Goal: Task Accomplishment & Management: Manage account settings

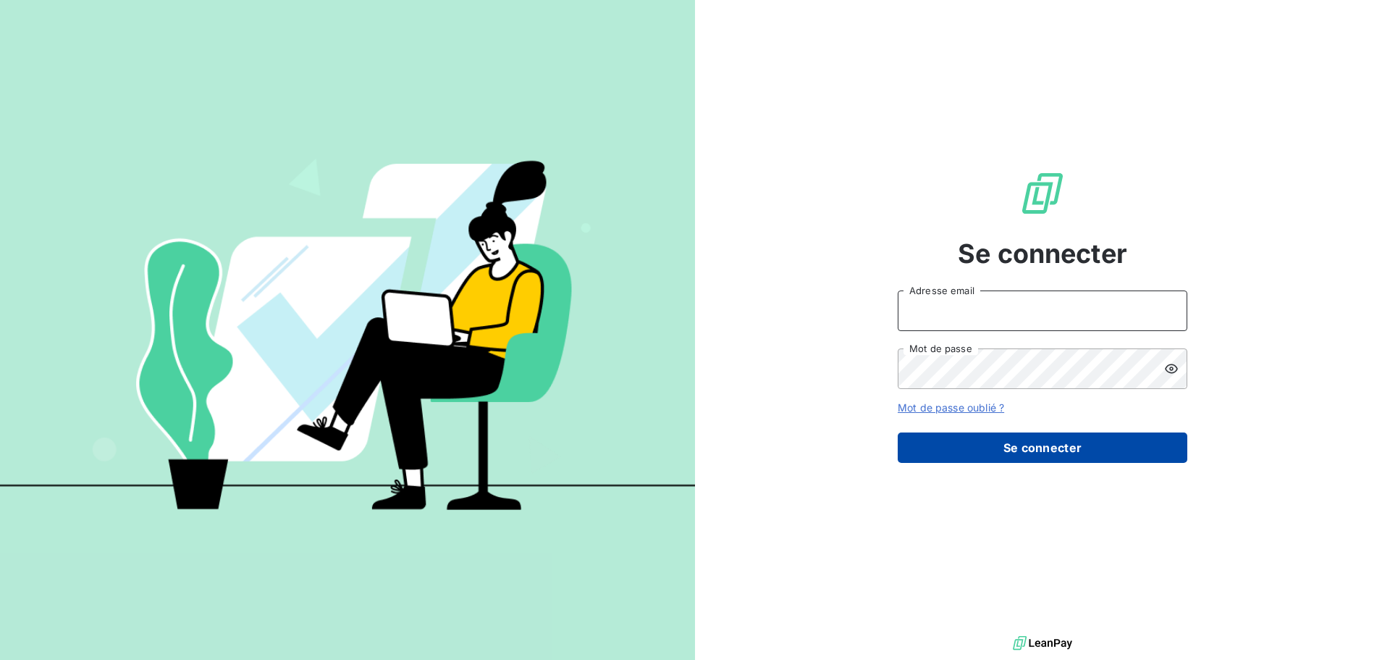
type input "yvon.jardin@isoskele.fr"
click at [1007, 445] on button "Se connecter" at bounding box center [1043, 447] width 290 height 30
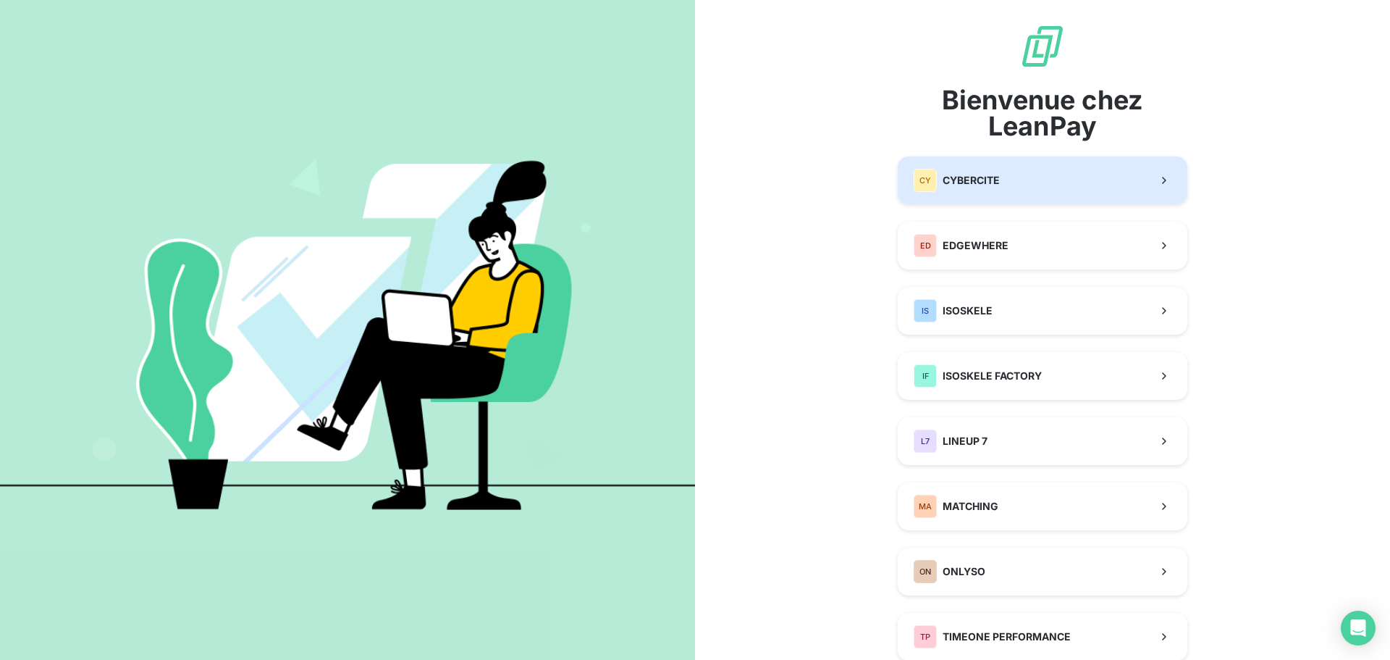
click at [969, 188] on div "CY CYBERCITE" at bounding box center [957, 180] width 86 height 23
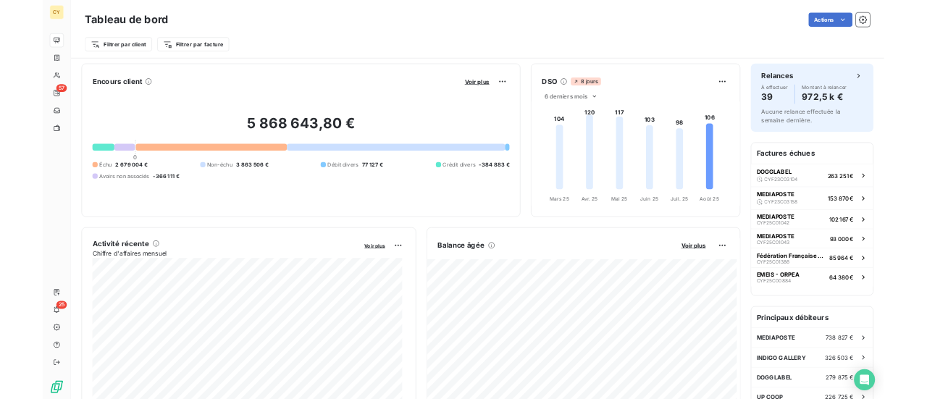
scroll to position [73, 0]
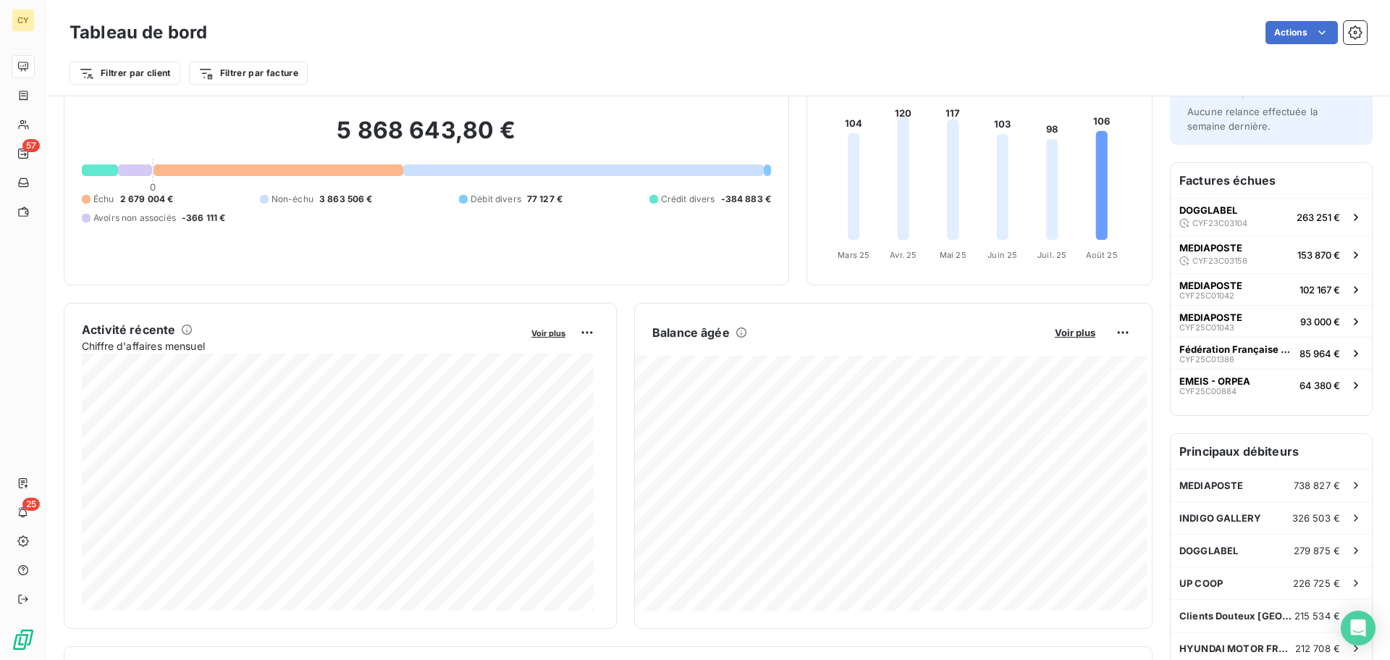
click at [129, 171] on div at bounding box center [135, 170] width 34 height 12
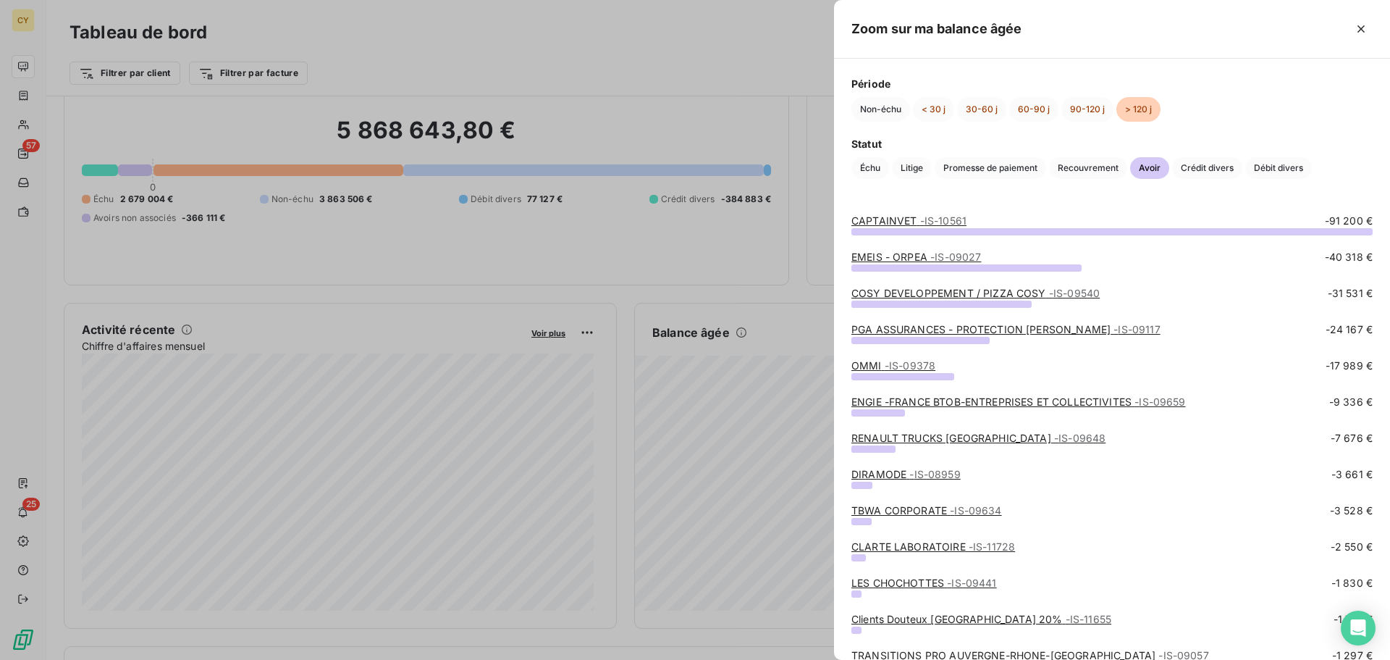
drag, startPoint x: 1027, startPoint y: 264, endPoint x: 974, endPoint y: 191, distance: 90.2
click at [974, 191] on div "Période Non-échu < 30 j 30-60 j 60-90 j 90-120 j > 120 j Statut Échu Litige Pro…" at bounding box center [1112, 128] width 556 height 138
drag, startPoint x: 979, startPoint y: 222, endPoint x: 927, endPoint y: 222, distance: 52.1
click at [927, 222] on div "CAPTAINVET - IS-10561 -91 200 €" at bounding box center [1111, 221] width 521 height 14
copy span "IS-10561"
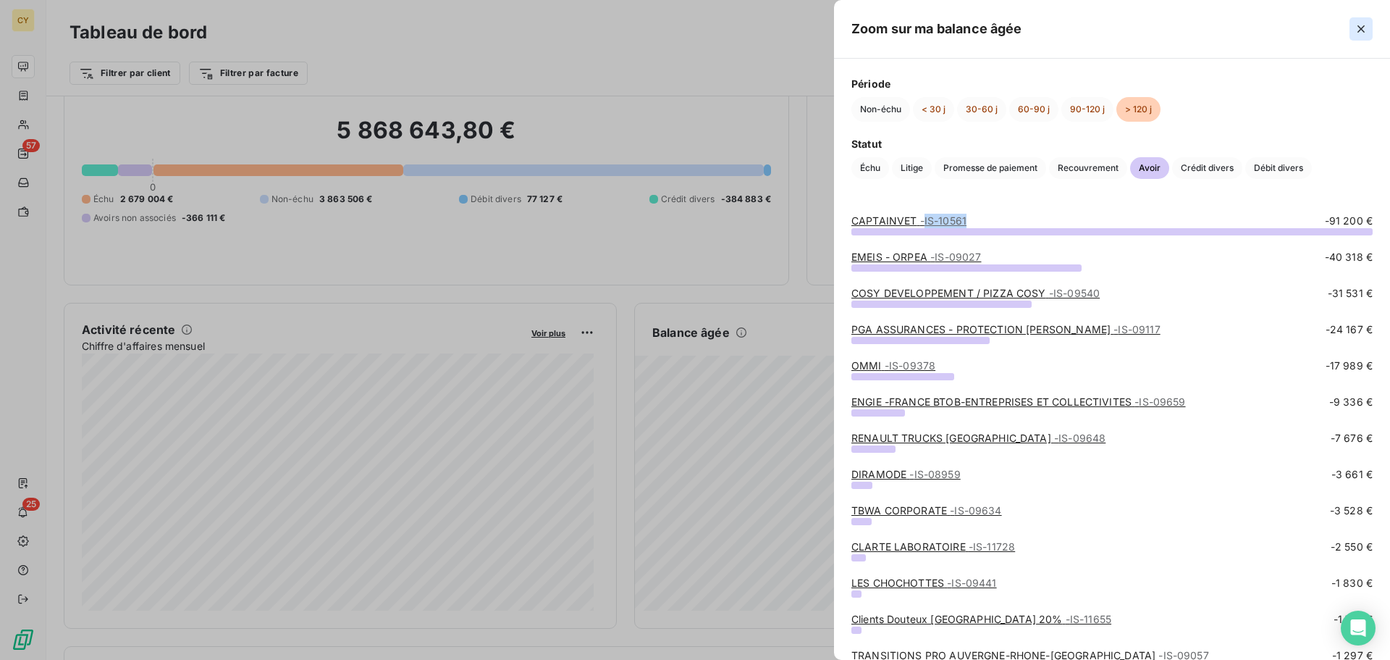
click at [1358, 29] on icon "button" at bounding box center [1361, 29] width 14 height 14
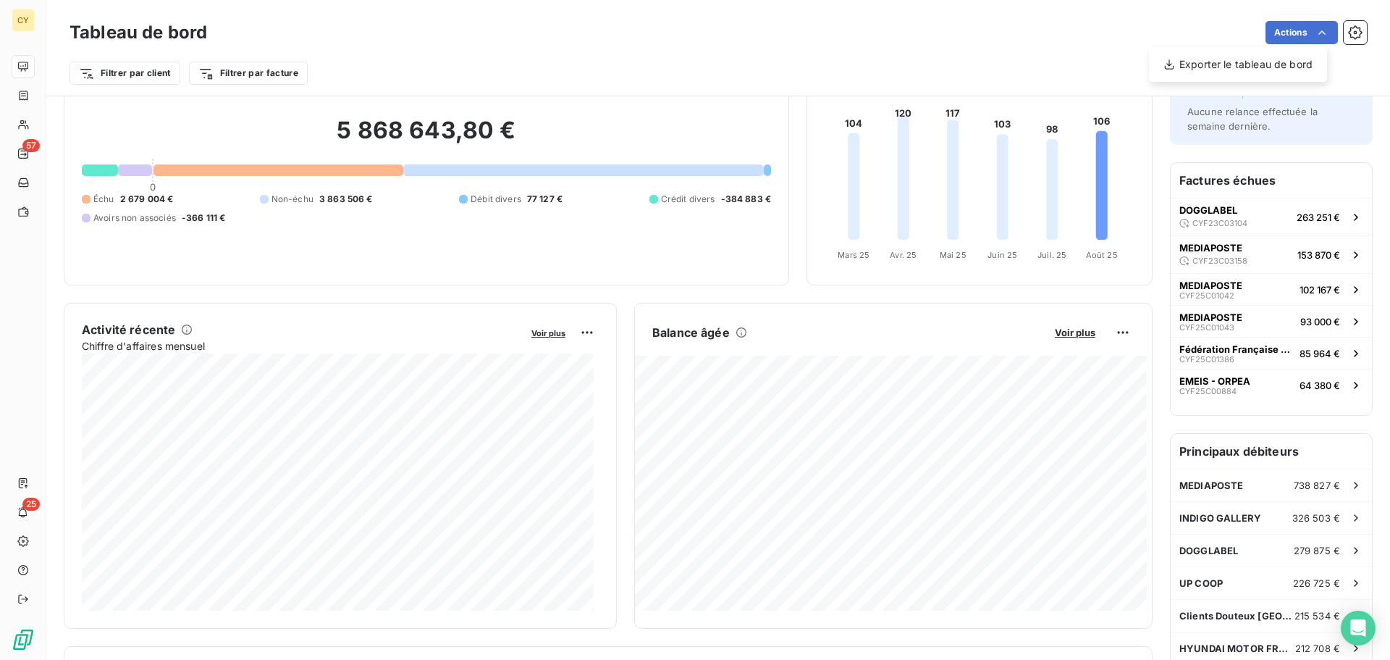
click at [25, 68] on html "CY 57 25 Tableau de bord Actions Exporter le tableau de bord Filtrer par client…" at bounding box center [695, 330] width 1390 height 660
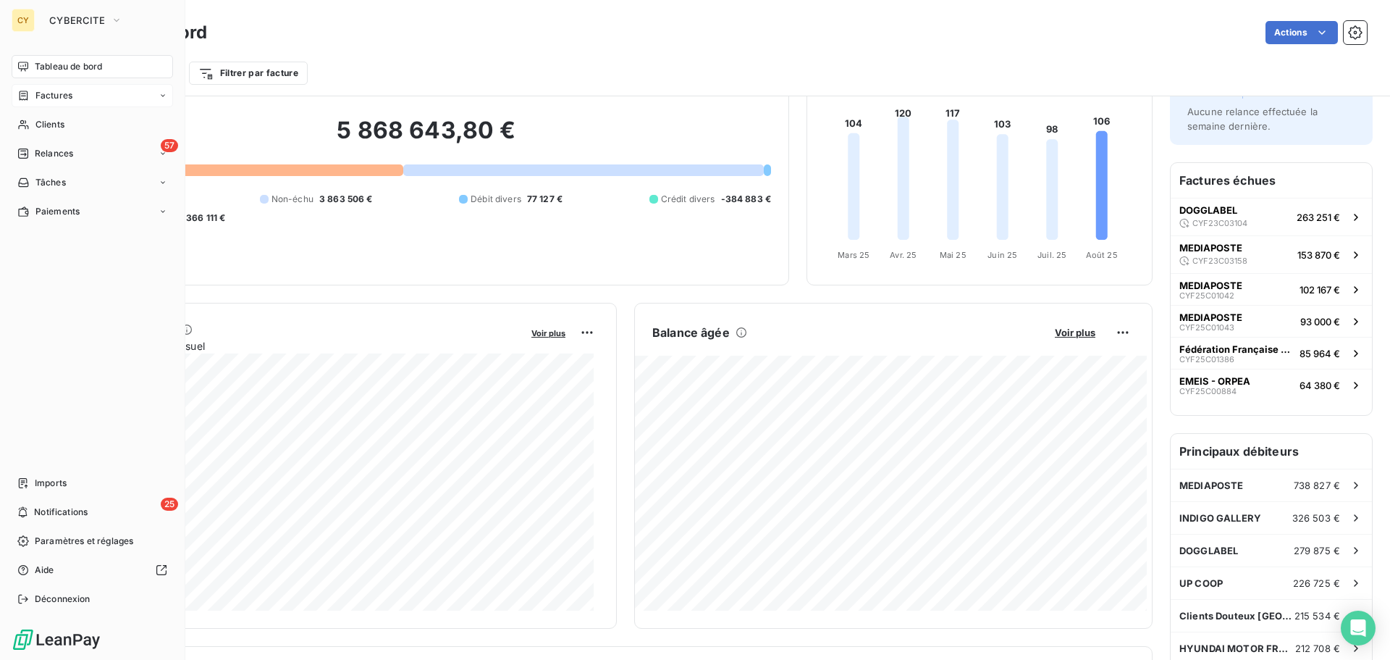
click at [41, 93] on span "Factures" at bounding box center [53, 95] width 37 height 13
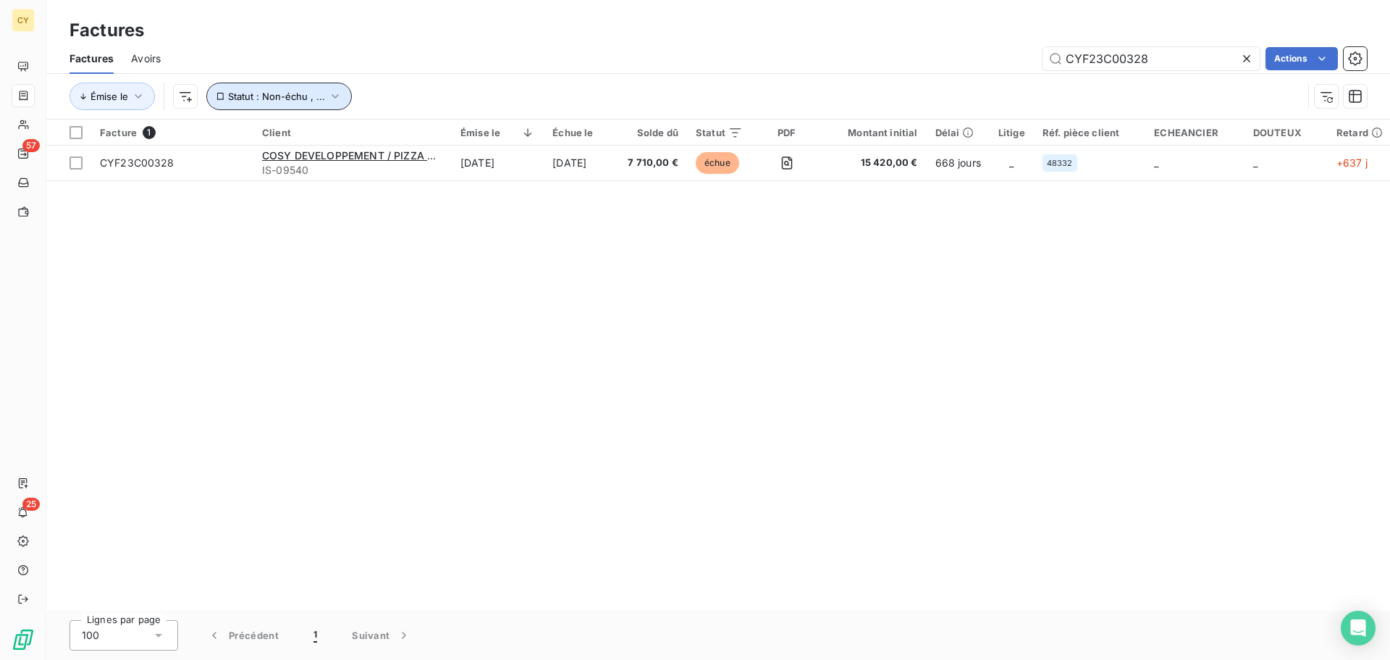
click at [261, 93] on span "Statut : Non-échu , ..." at bounding box center [276, 96] width 97 height 12
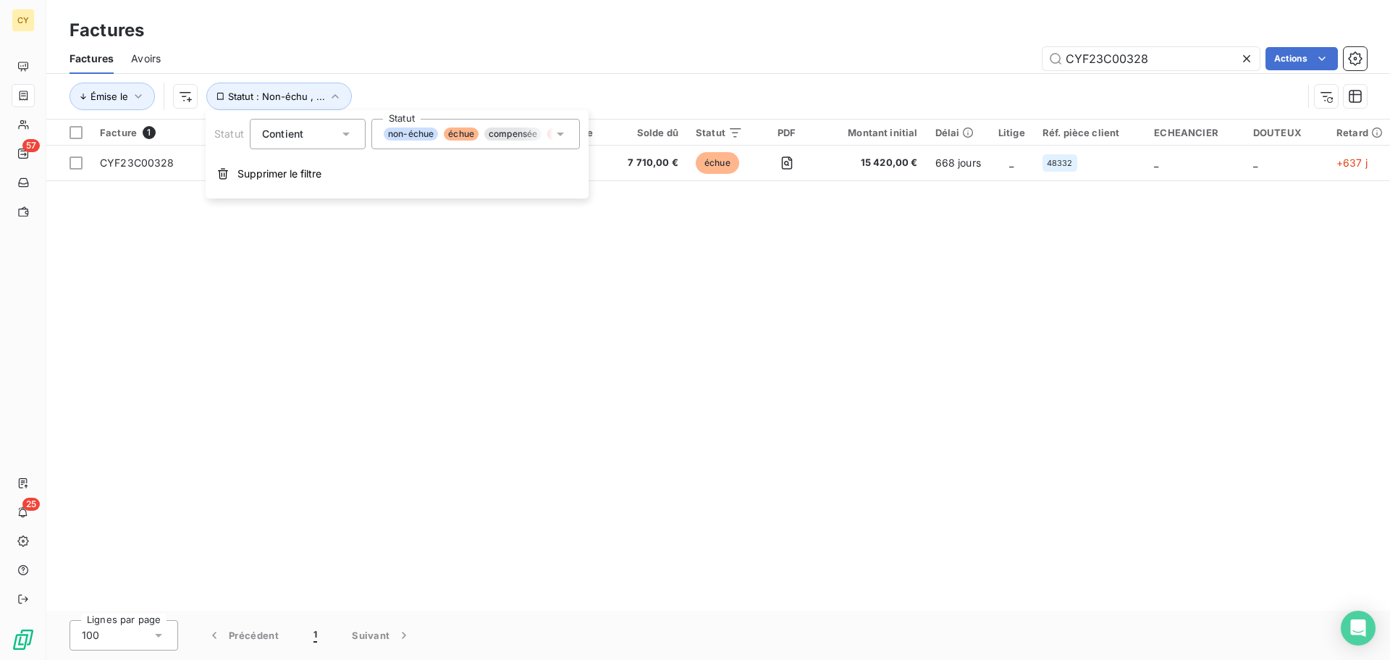
click at [561, 138] on icon at bounding box center [560, 134] width 14 height 14
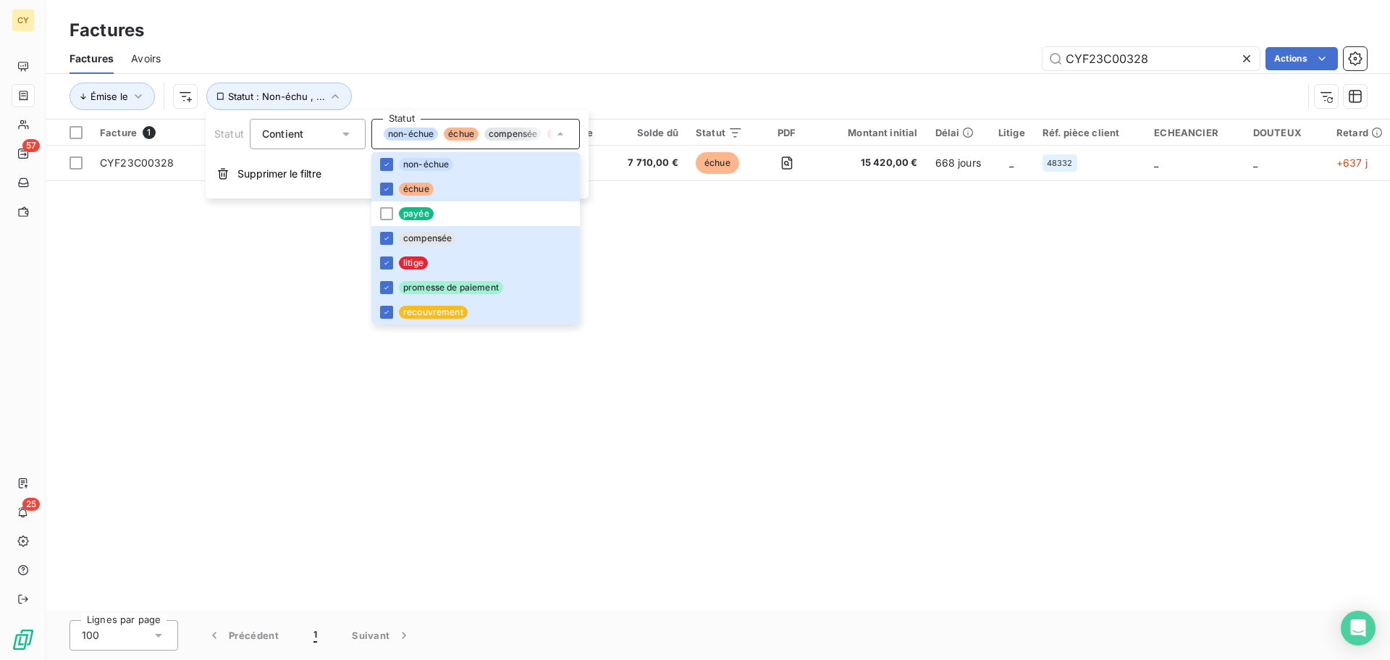
click at [219, 308] on div "Facture 1 Client Émise le Échue le Solde dû Statut PDF Montant initial Délai Li…" at bounding box center [718, 364] width 1344 height 491
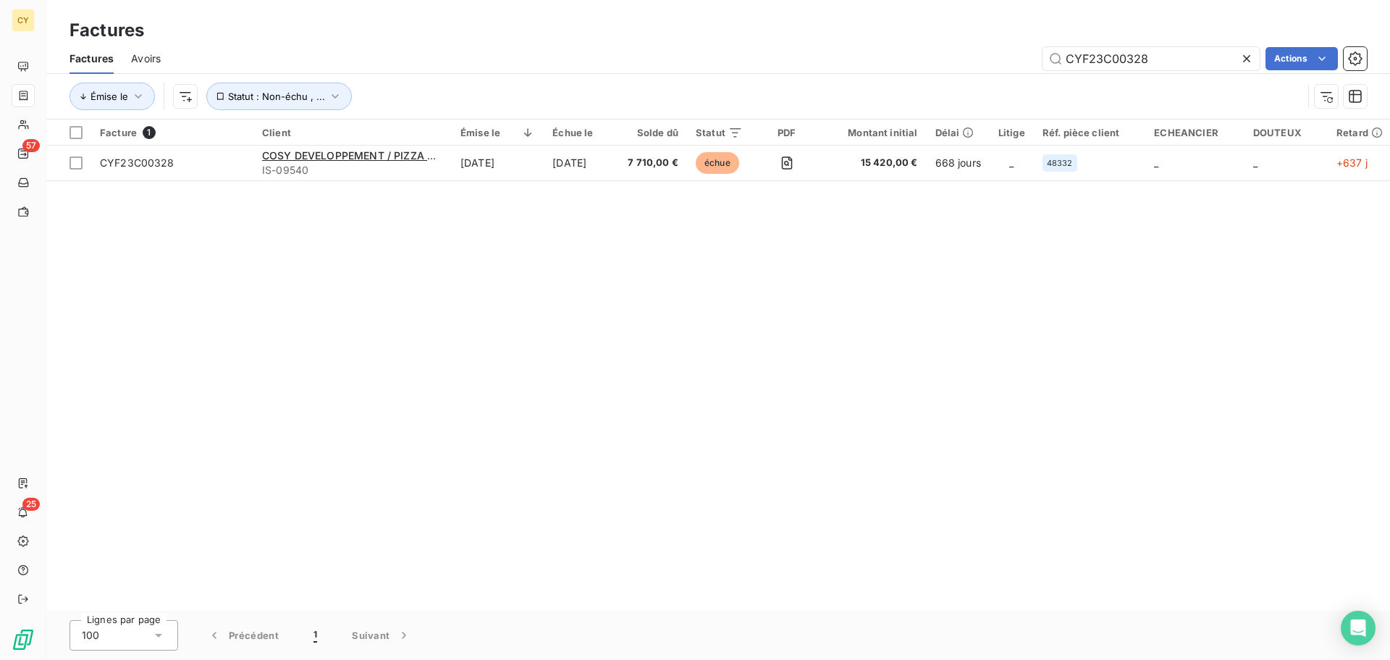
click at [1244, 59] on icon at bounding box center [1246, 58] width 14 height 14
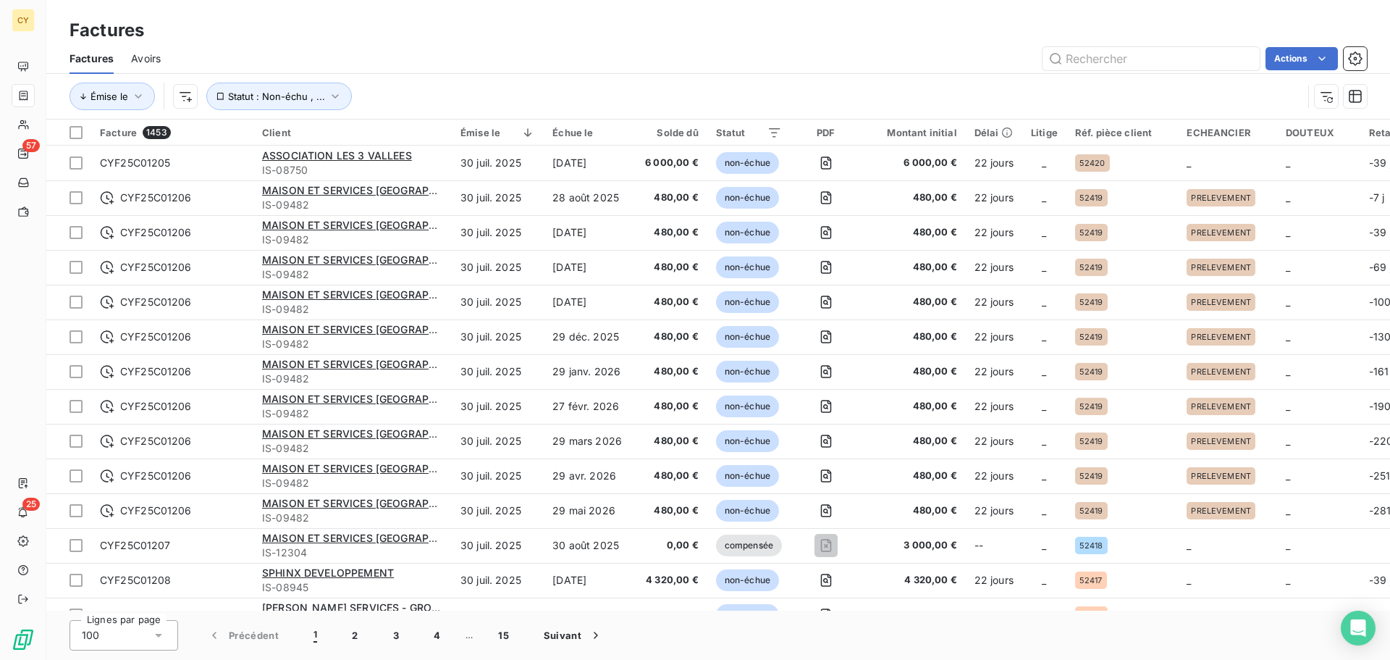
click at [159, 636] on icon at bounding box center [158, 635] width 7 height 4
click at [159, 636] on icon at bounding box center [159, 634] width 6 height 3
click at [1351, 59] on icon "button" at bounding box center [1355, 58] width 14 height 14
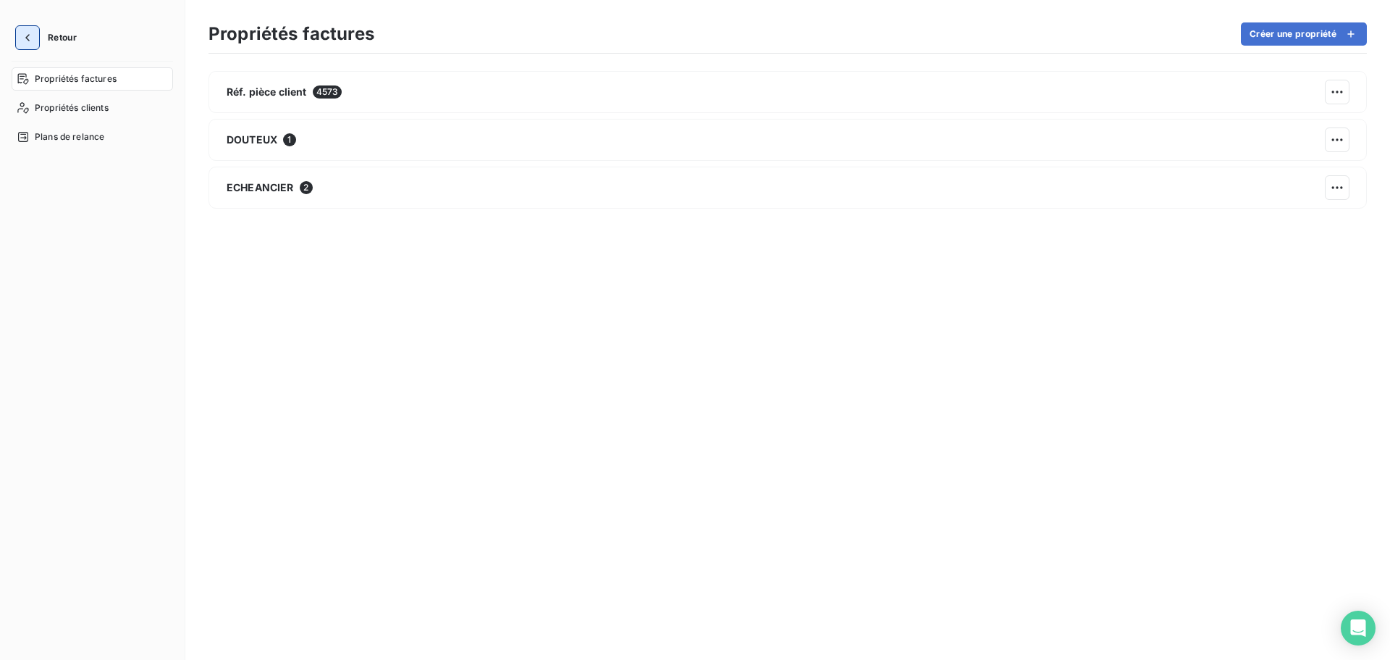
click at [26, 37] on icon "button" at bounding box center [27, 37] width 4 height 7
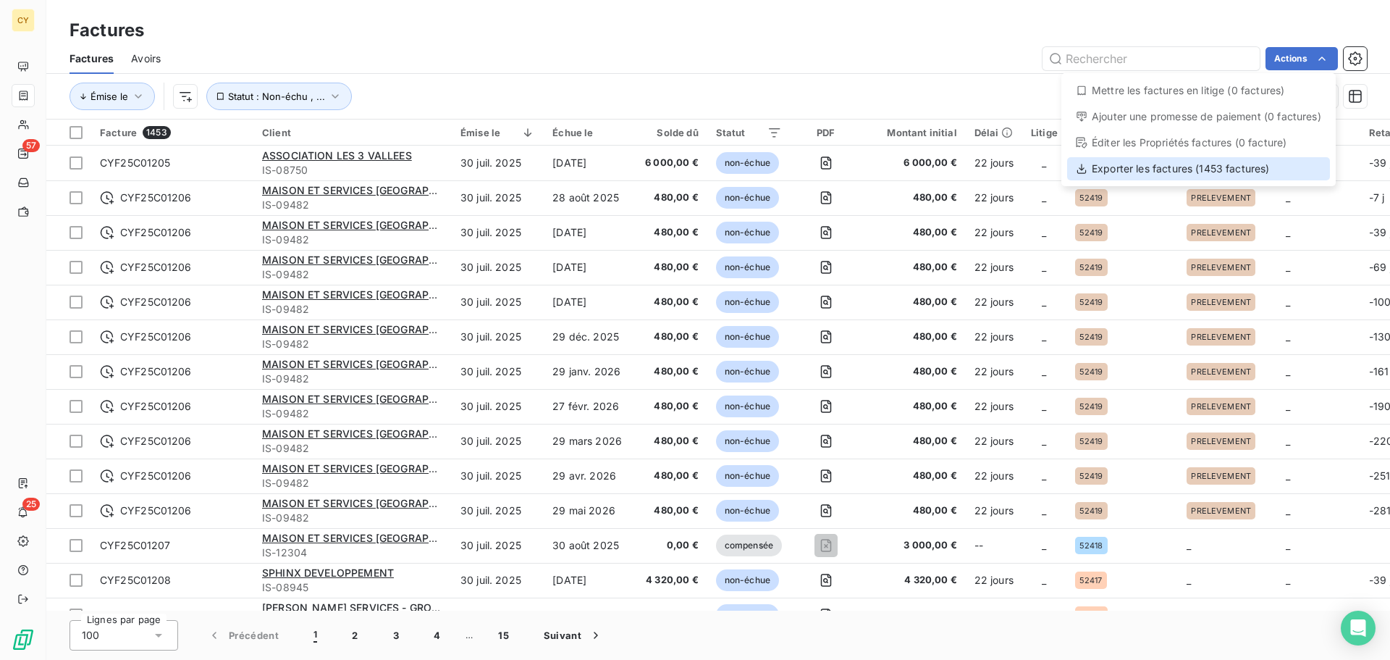
click at [1132, 168] on div "Exporter les factures (1453 factures)" at bounding box center [1198, 168] width 263 height 23
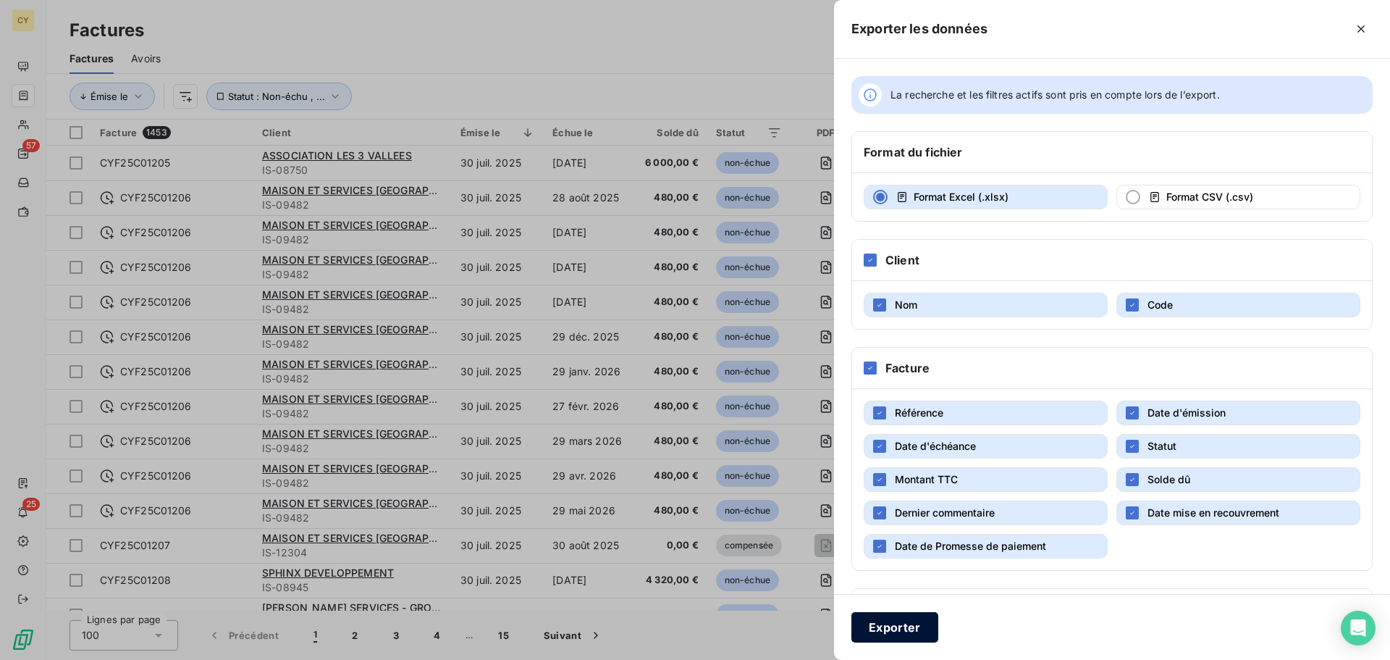
click at [898, 625] on button "Exporter" at bounding box center [894, 627] width 87 height 30
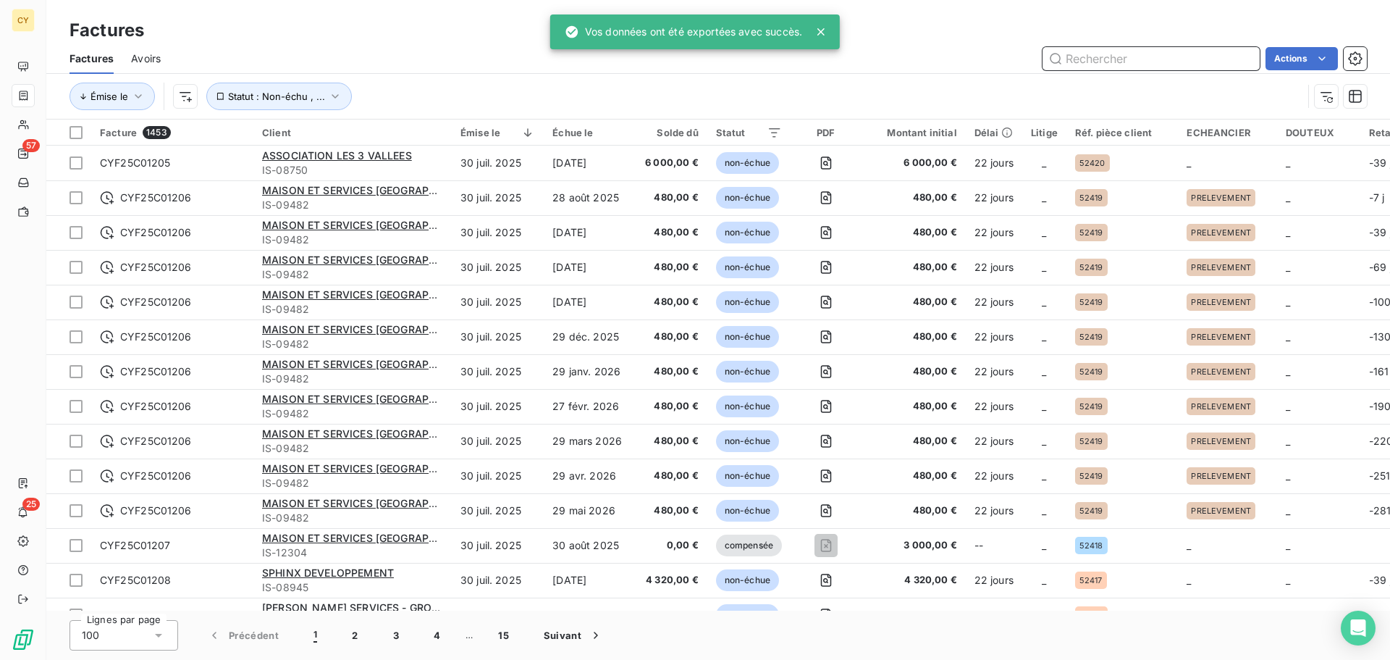
click at [151, 56] on span "Avoirs" at bounding box center [146, 58] width 30 height 14
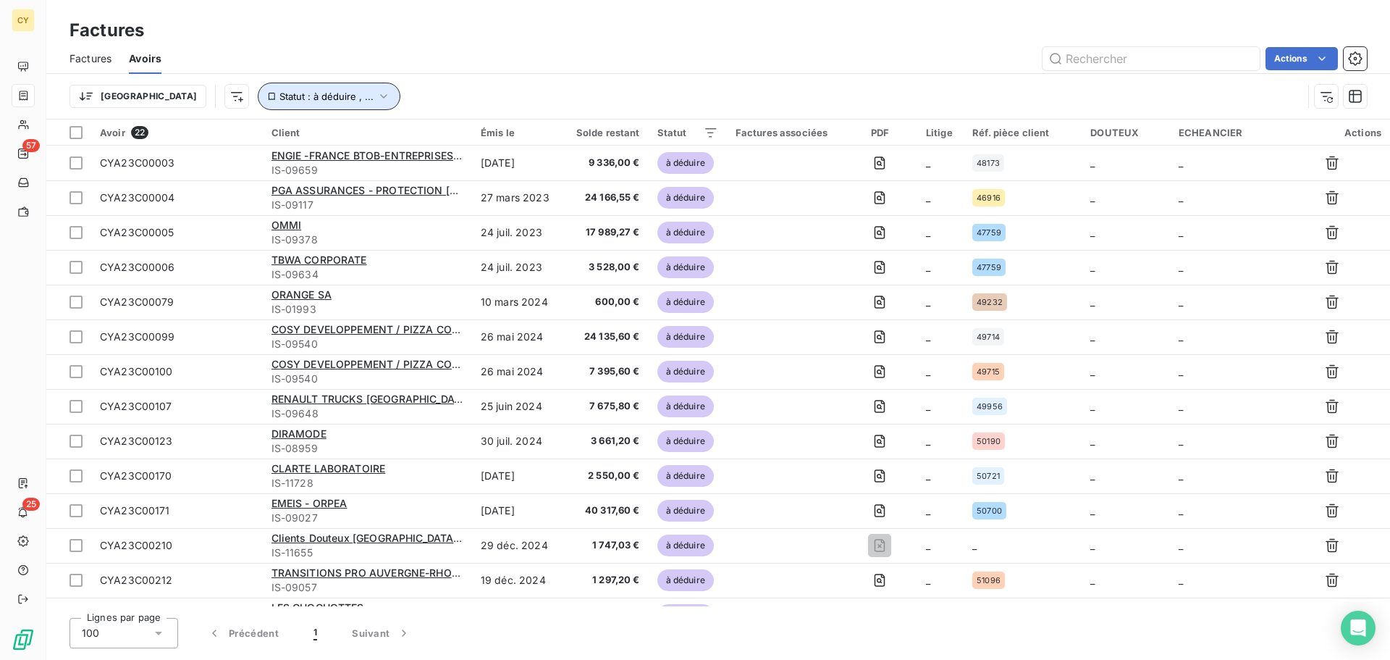
click at [376, 96] on icon "button" at bounding box center [383, 96] width 14 height 14
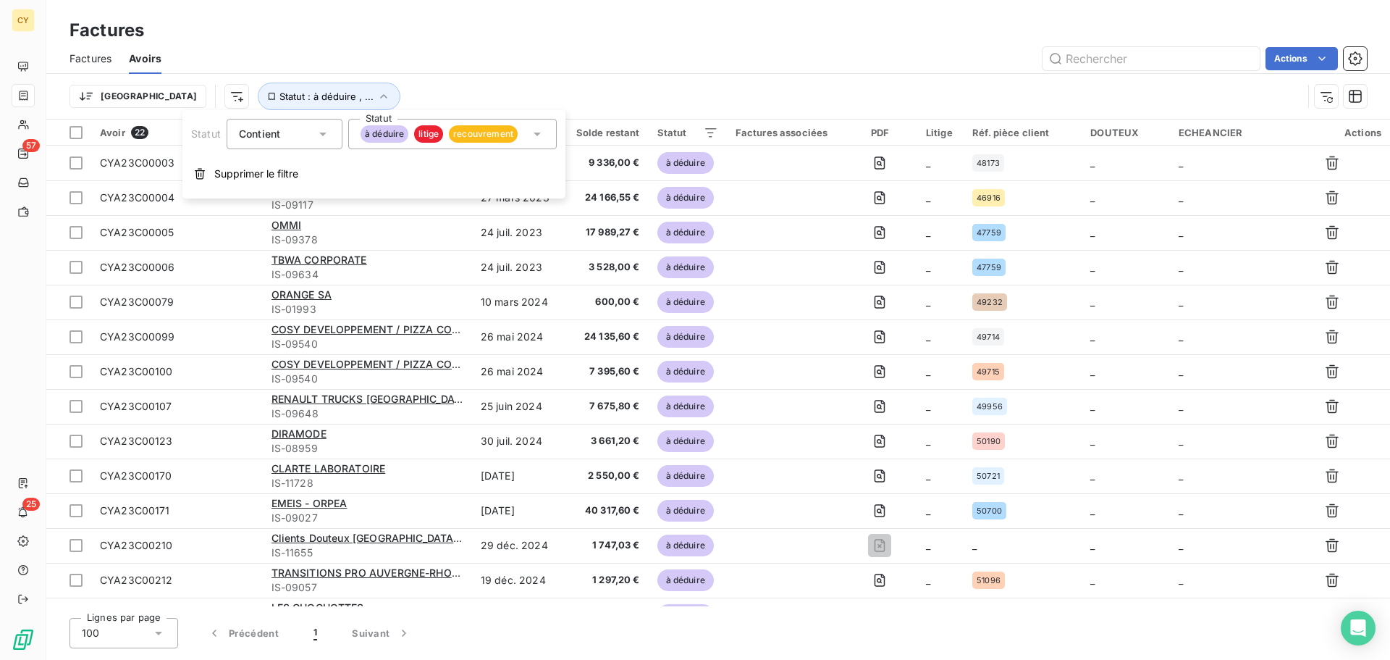
click at [532, 131] on icon at bounding box center [537, 134] width 14 height 14
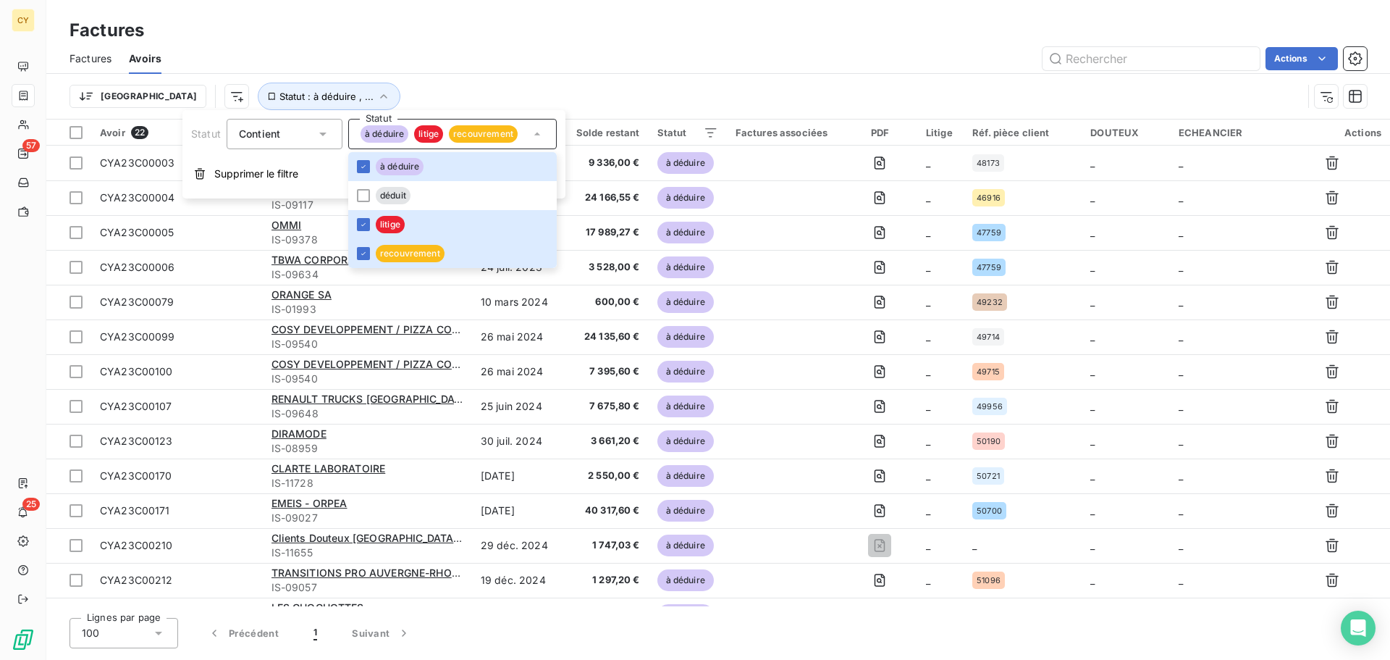
click at [525, 77] on div "Trier Statut : à déduire , ..." at bounding box center [718, 96] width 1297 height 45
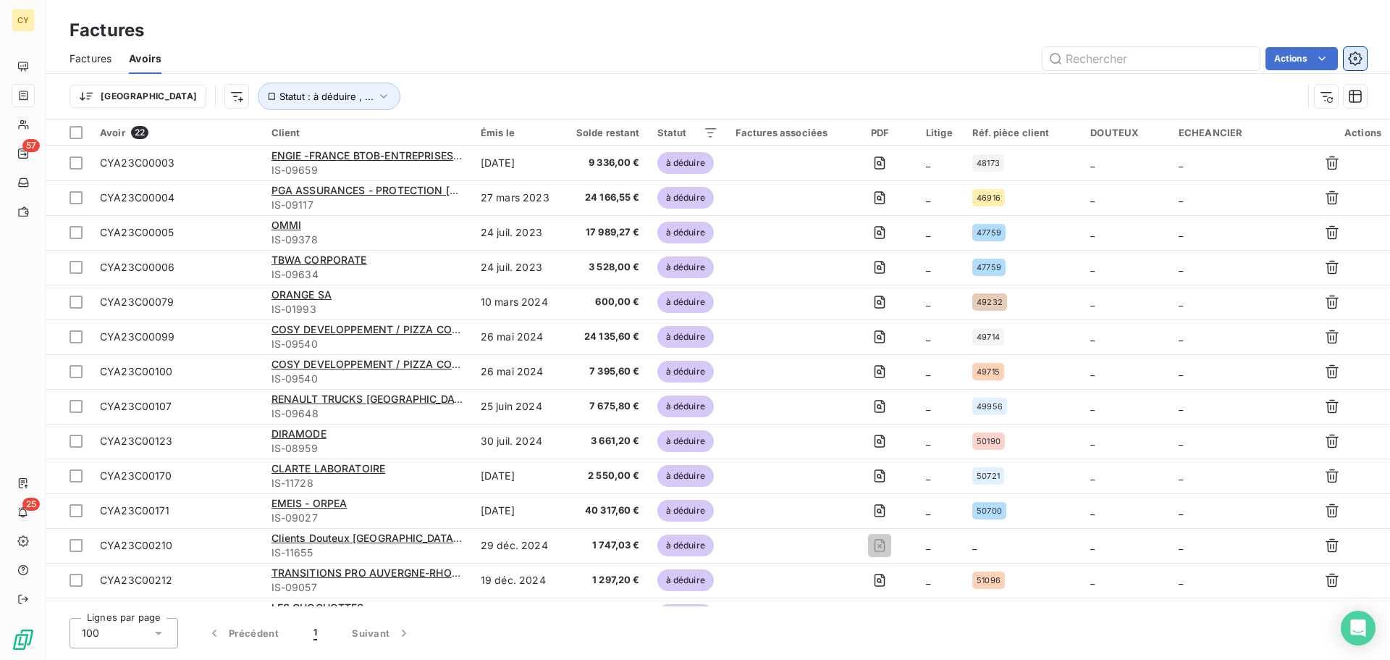
click at [1356, 60] on icon "button" at bounding box center [1355, 58] width 14 height 14
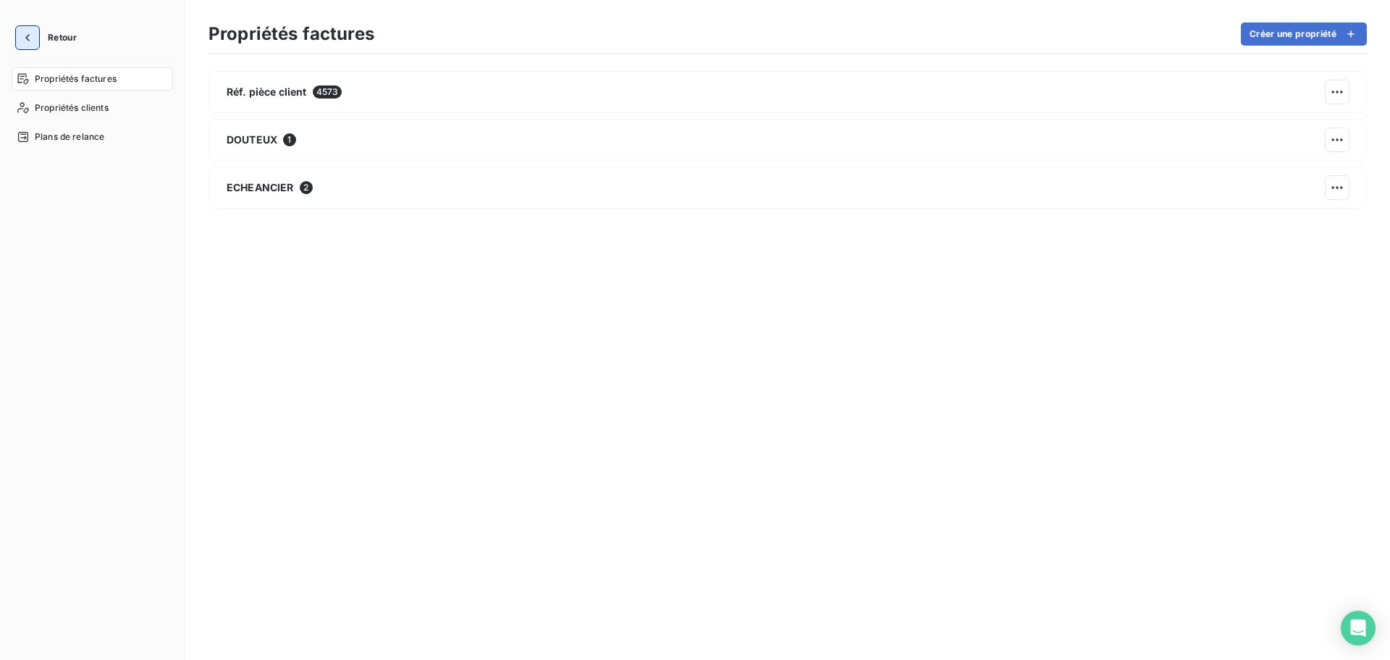
click at [30, 43] on icon "button" at bounding box center [27, 37] width 14 height 14
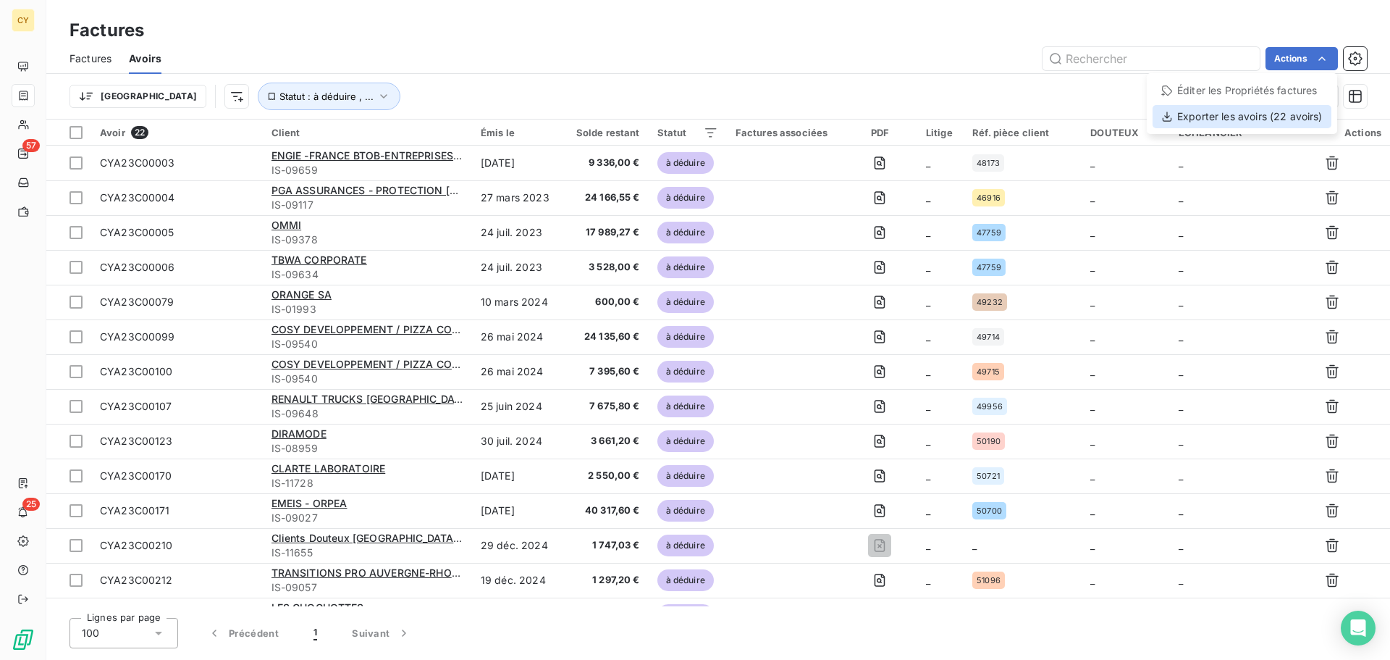
click at [1224, 120] on div "Exporter les avoirs (22 avoirs)" at bounding box center [1242, 116] width 179 height 23
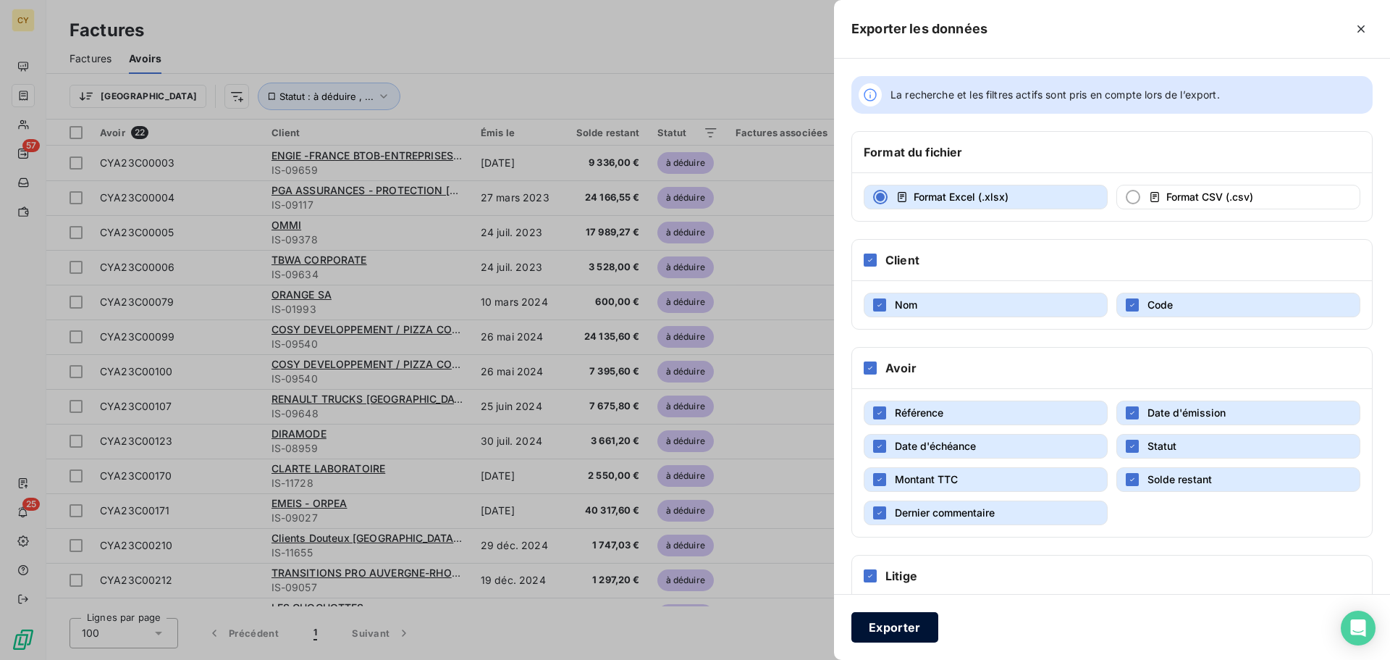
click at [878, 631] on button "Exporter" at bounding box center [894, 627] width 87 height 30
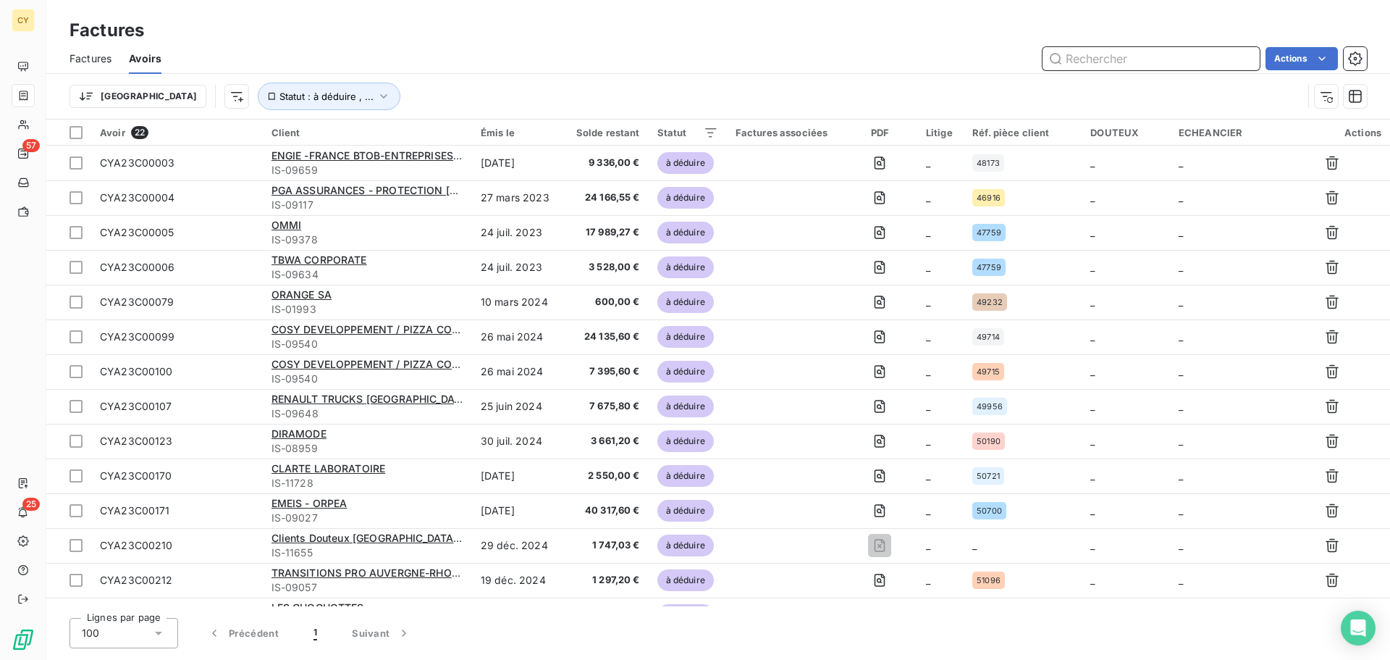
click at [94, 52] on span "Factures" at bounding box center [91, 58] width 42 height 14
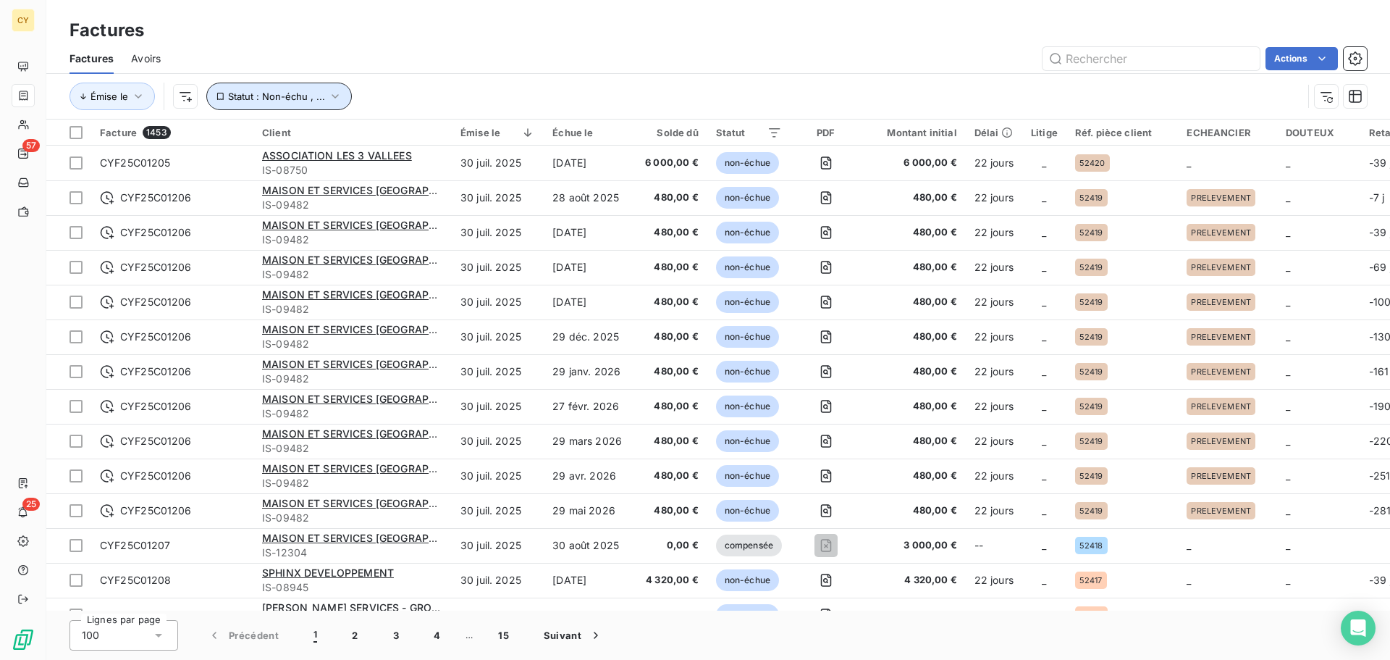
click at [334, 98] on icon "button" at bounding box center [335, 96] width 14 height 14
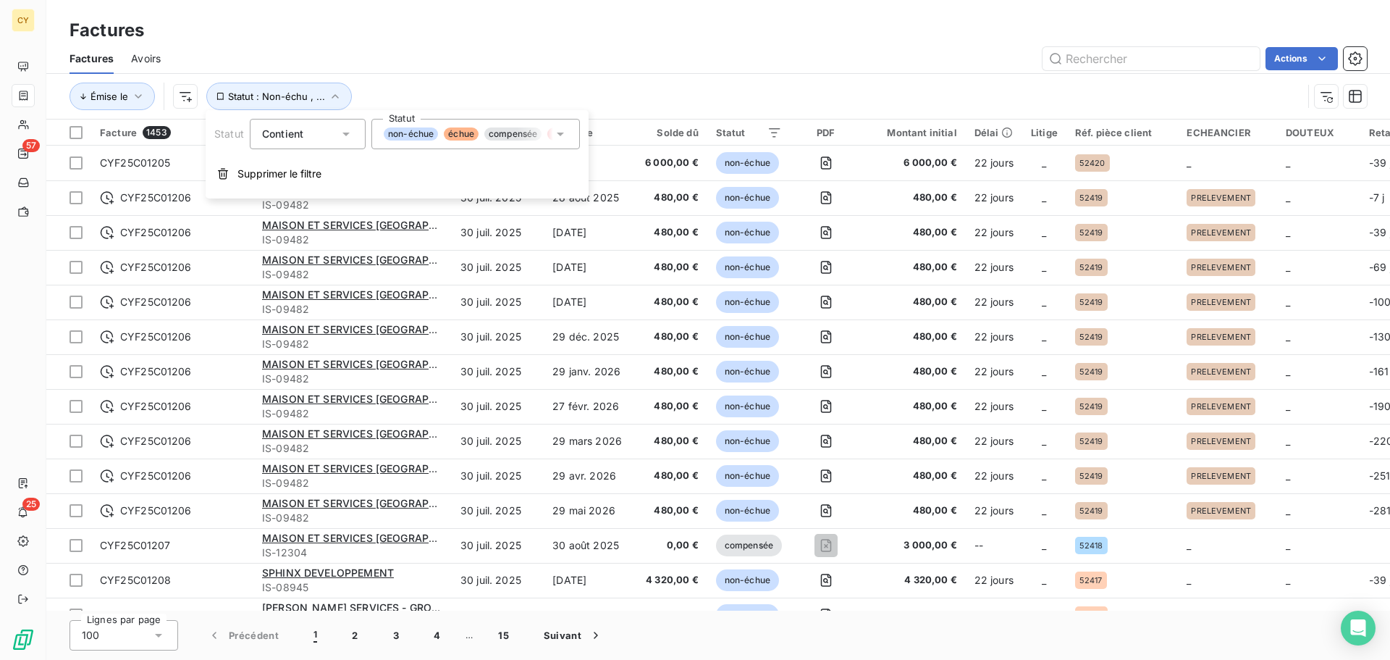
click at [561, 137] on icon at bounding box center [560, 134] width 14 height 14
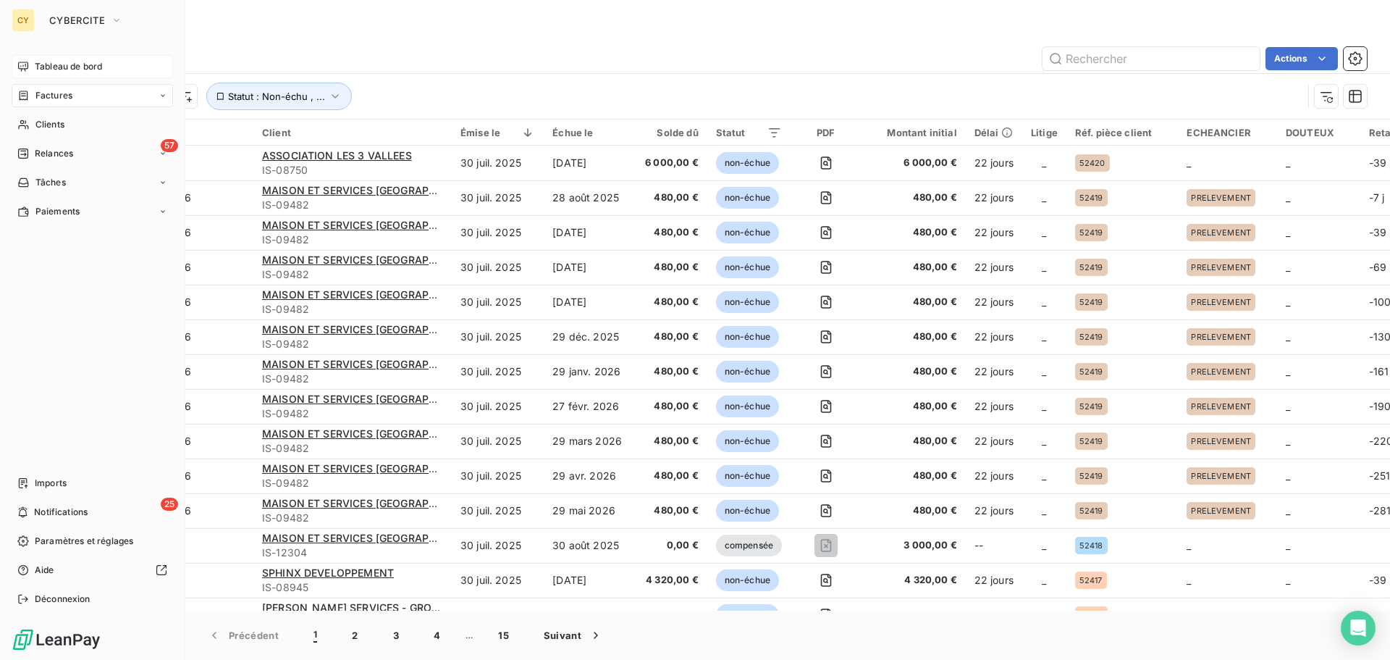
click at [69, 65] on span "Tableau de bord" at bounding box center [68, 66] width 67 height 13
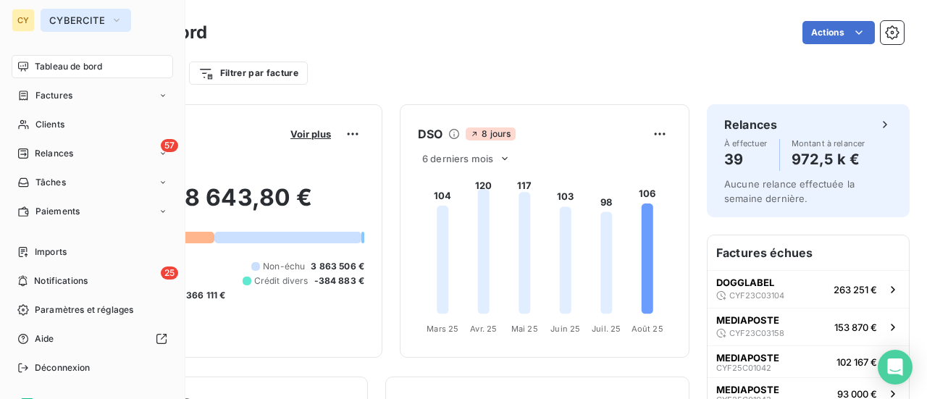
click at [78, 22] on span "CYBERCITE" at bounding box center [77, 20] width 56 height 12
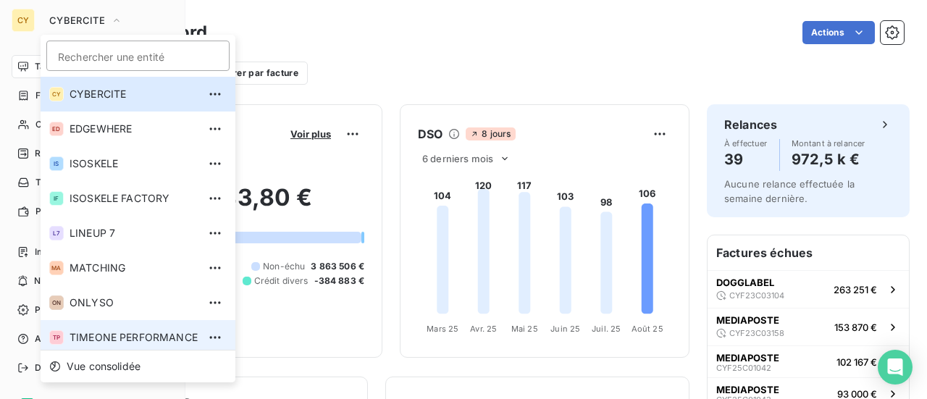
scroll to position [4, 0]
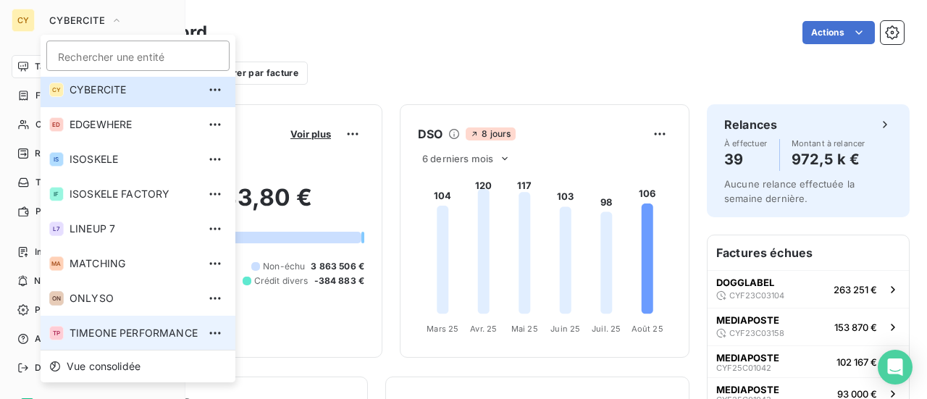
click at [102, 334] on span "TIMEONE PERFORMANCE" at bounding box center [134, 333] width 128 height 14
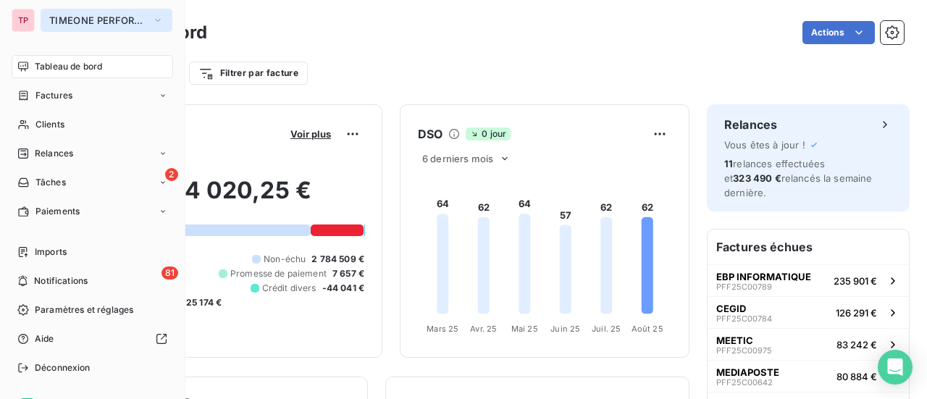
click at [122, 17] on span "TIMEONE PERFORMANCE" at bounding box center [97, 20] width 97 height 12
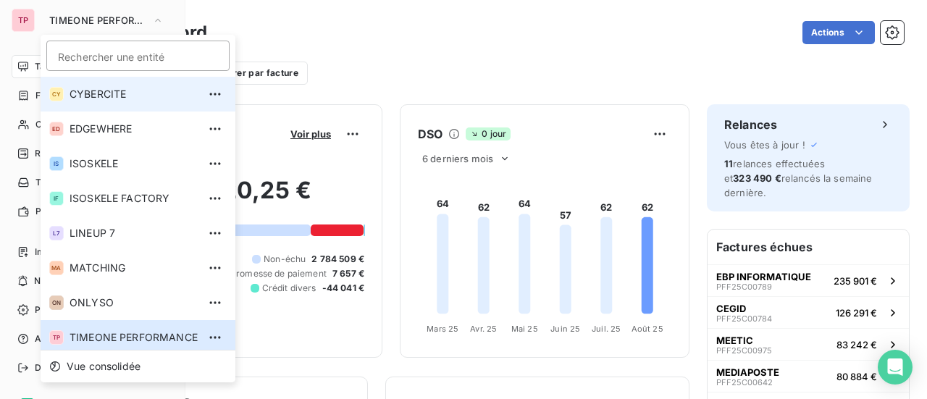
click at [122, 88] on span "CYBERCITE" at bounding box center [134, 94] width 128 height 14
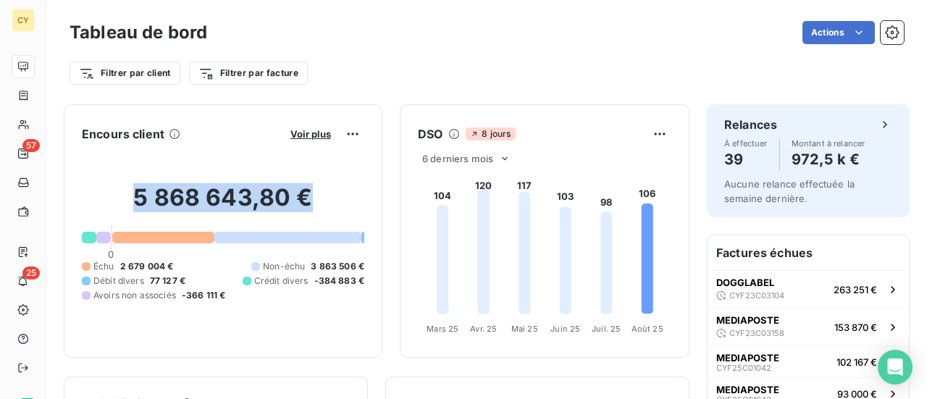
drag, startPoint x: 124, startPoint y: 193, endPoint x: 303, endPoint y: 190, distance: 178.9
click at [303, 190] on h2 "5 868 643,80 €" at bounding box center [223, 204] width 282 height 43
copy h2 "5 868 643,80 €"
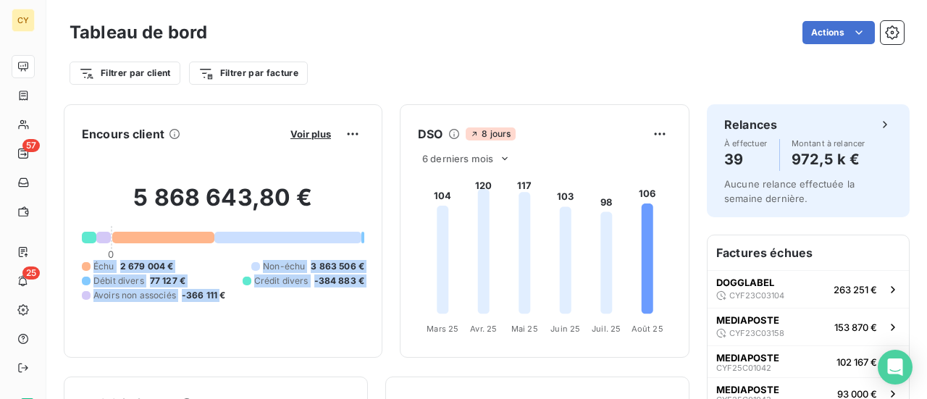
drag, startPoint x: 80, startPoint y: 262, endPoint x: 222, endPoint y: 295, distance: 145.8
click at [222, 295] on div "Encours client Voir plus 5 868 643,80 € 0 Échu 2 679 004 € Non-échu 3 863 506 €…" at bounding box center [223, 230] width 319 height 253
copy div "Échu 2 679 004 € Non-échu 3 863 506 € Débit divers 77 127 € Crédit divers -384 …"
drag, startPoint x: 313, startPoint y: 282, endPoint x: 294, endPoint y: 279, distance: 19.0
click at [314, 281] on span "-384 883 €" at bounding box center [339, 280] width 51 height 13
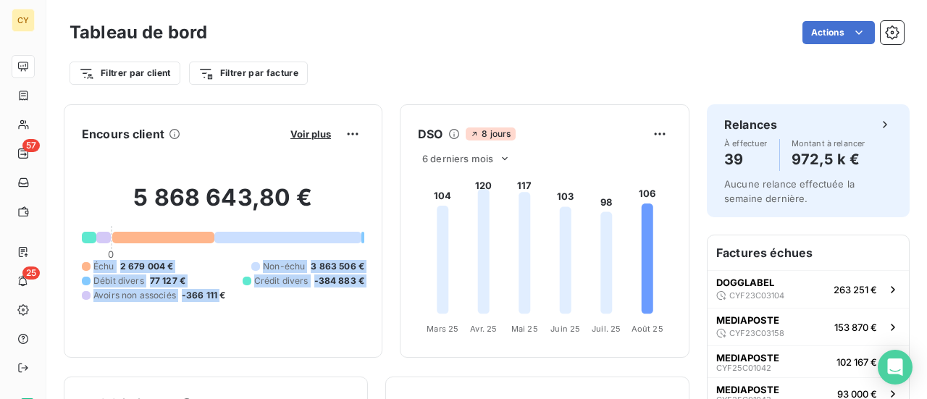
click at [258, 274] on div "Échu 2 679 004 € Non-échu 3 863 506 € Débit divers 77 127 € Crédit divers -384 …" at bounding box center [223, 281] width 282 height 42
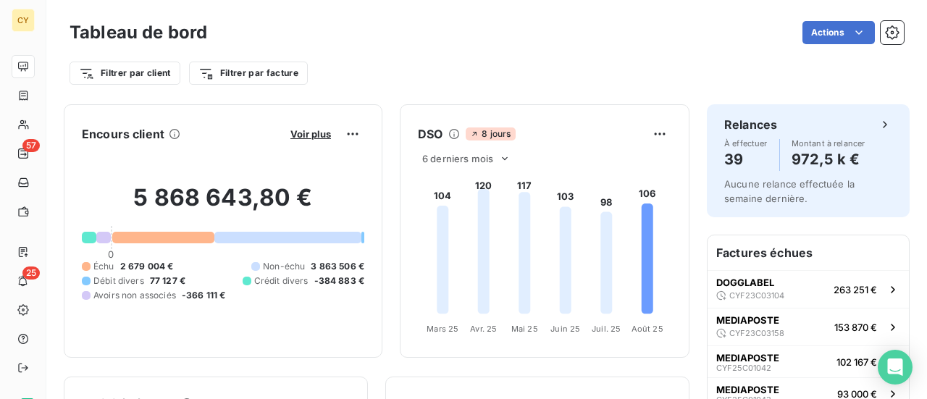
click at [257, 280] on span "Crédit divers" at bounding box center [281, 280] width 54 height 13
click at [81, 232] on div "Encours client Voir plus 5 868 643,80 € 0 Échu 2 679 004 € Non-échu 3 863 506 €…" at bounding box center [223, 230] width 319 height 253
click at [88, 237] on div at bounding box center [89, 238] width 14 height 12
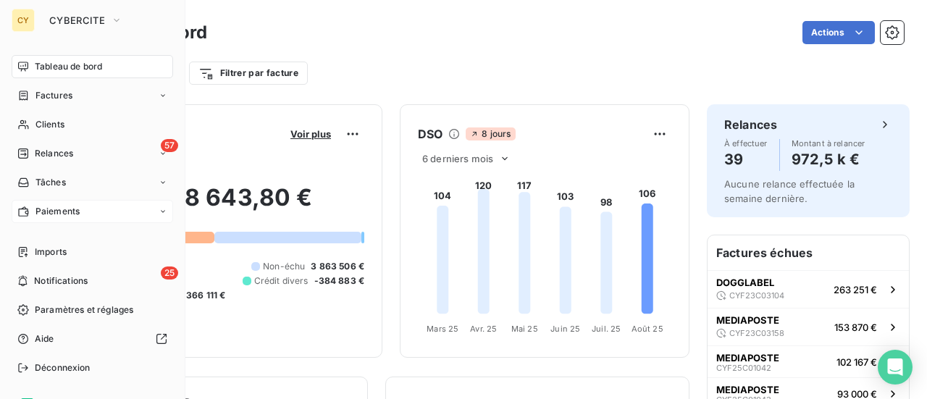
click at [159, 209] on icon at bounding box center [163, 211] width 9 height 9
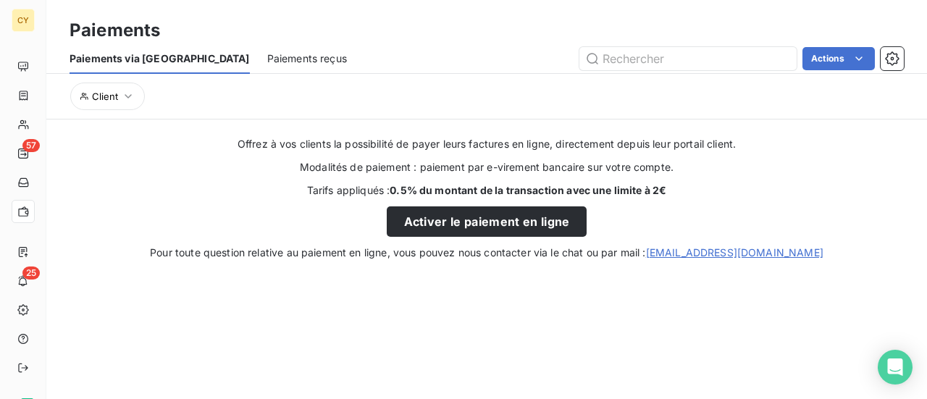
click at [267, 62] on span "Paiements reçus" at bounding box center [307, 58] width 80 height 14
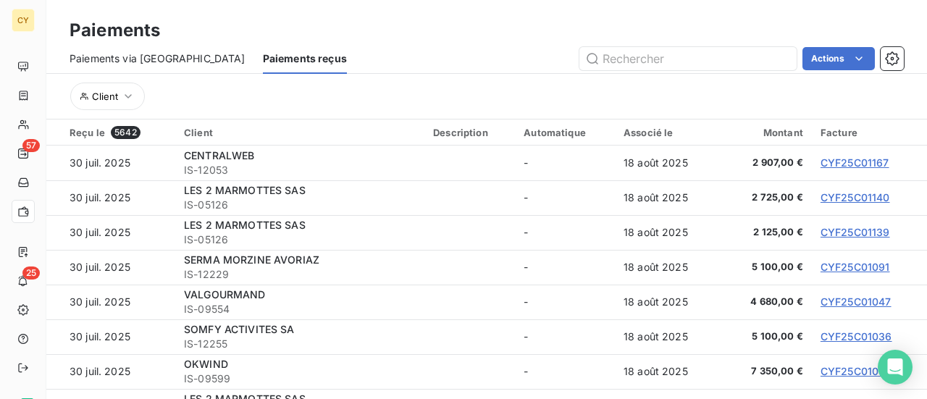
click at [397, 75] on div "Client" at bounding box center [487, 96] width 834 height 45
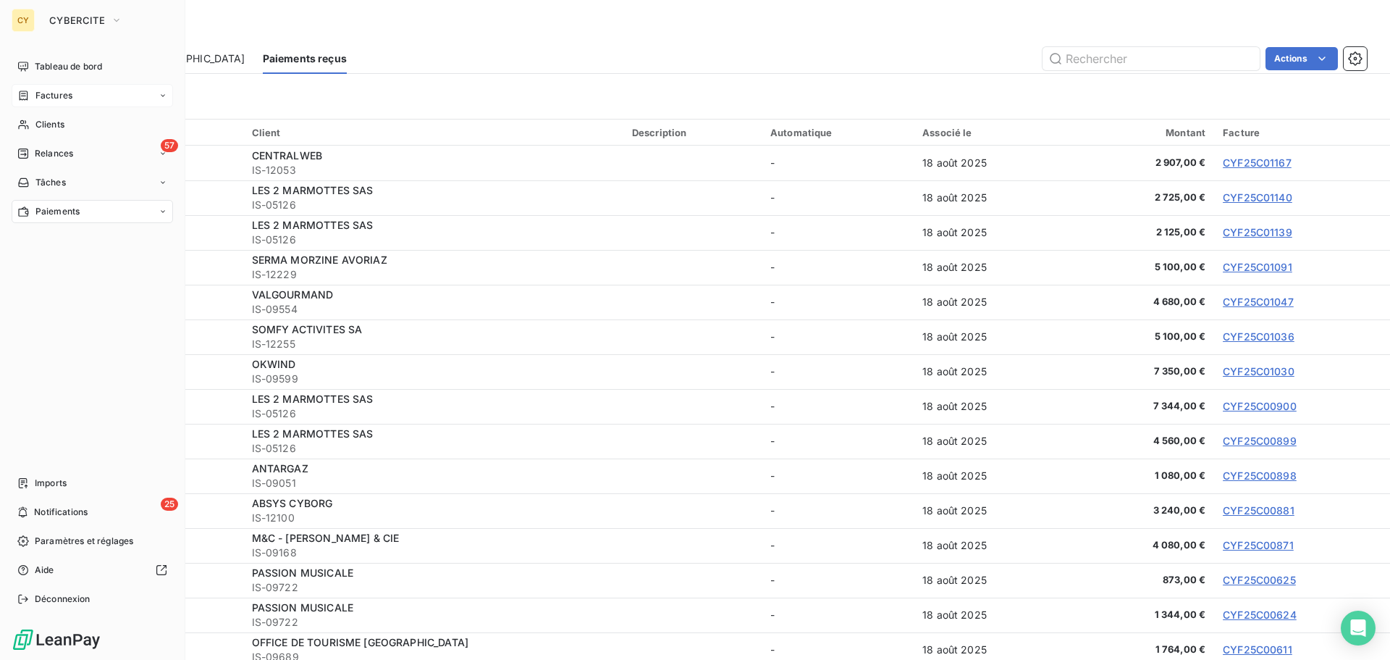
click at [68, 96] on span "Factures" at bounding box center [53, 95] width 37 height 13
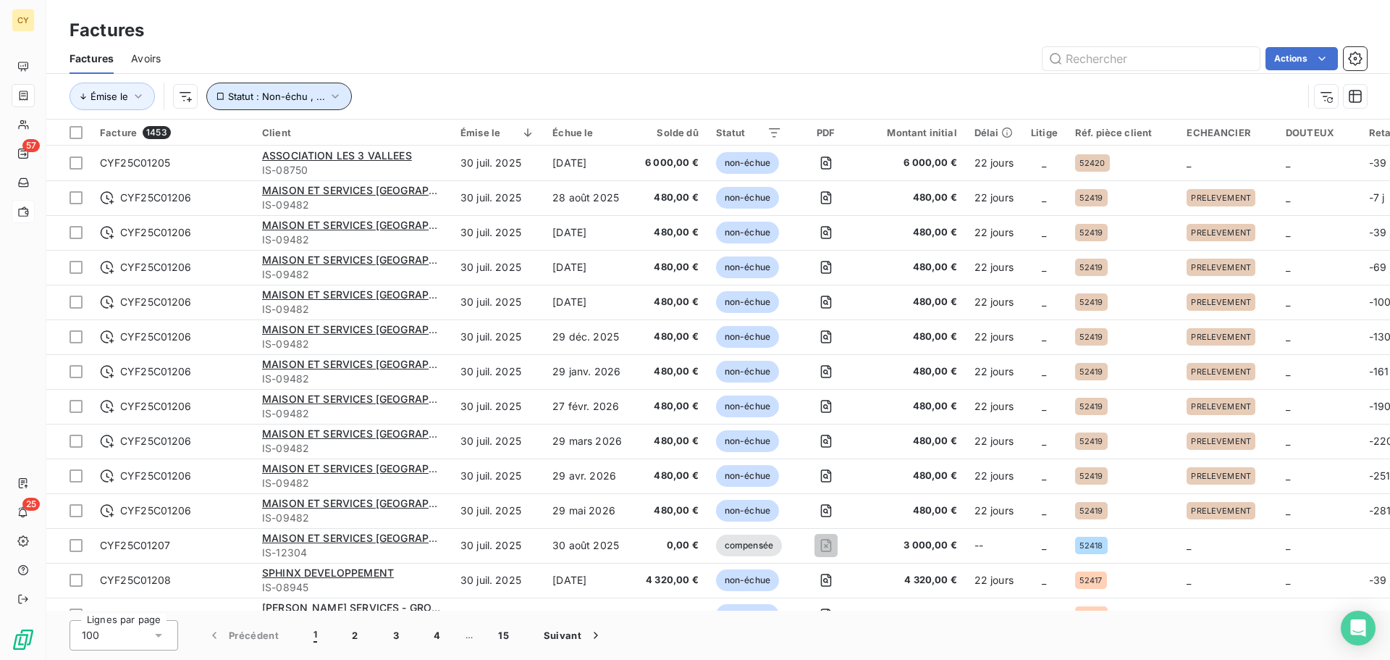
click at [329, 99] on icon "button" at bounding box center [335, 96] width 14 height 14
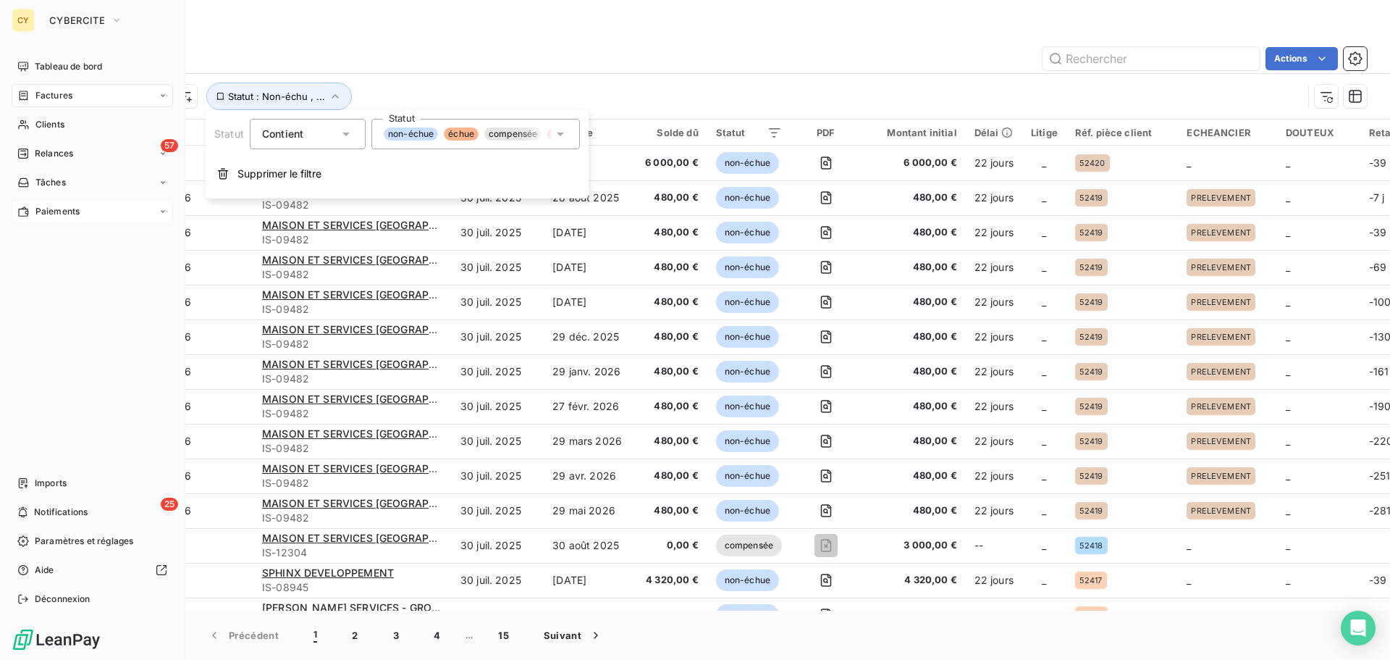
click at [84, 214] on div "Paiements" at bounding box center [92, 211] width 161 height 23
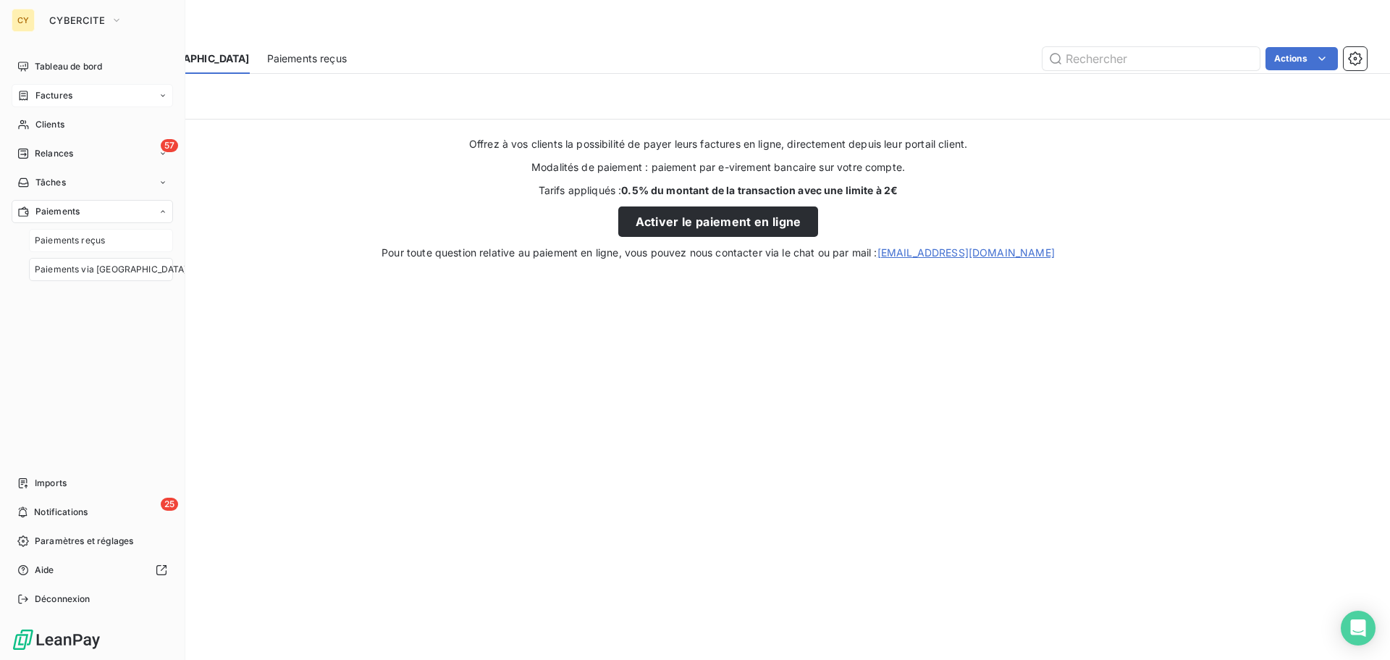
click at [75, 244] on span "Paiements reçus" at bounding box center [70, 240] width 70 height 13
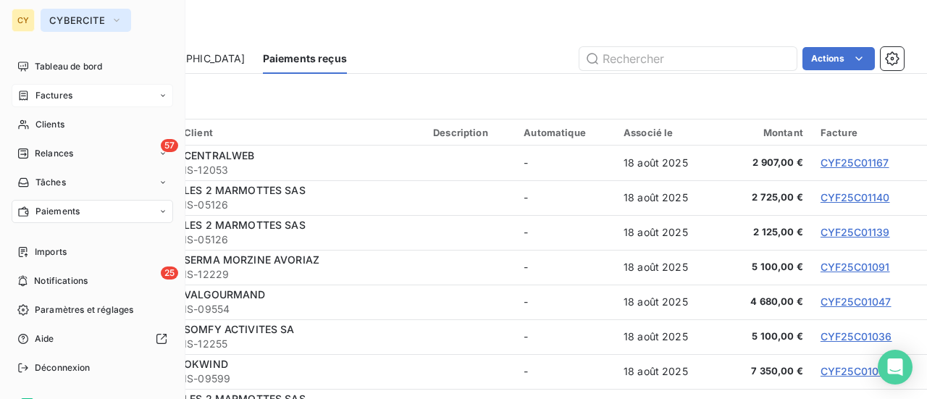
click at [67, 24] on span "CYBERCITE" at bounding box center [77, 20] width 56 height 12
click at [56, 69] on span "Tableau de bord" at bounding box center [68, 66] width 67 height 13
